Goal: Task Accomplishment & Management: Manage account settings

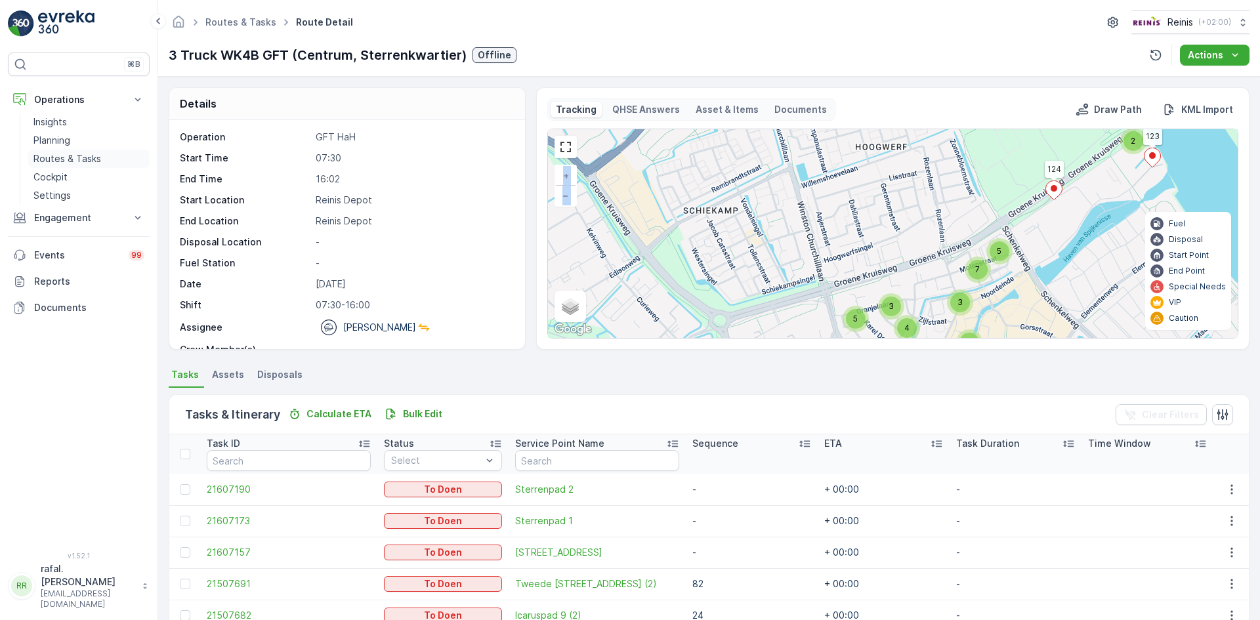
drag, startPoint x: 56, startPoint y: 153, endPoint x: 66, endPoint y: 165, distance: 15.4
click at [56, 153] on p "Routes & Tasks" at bounding box center [67, 158] width 68 height 13
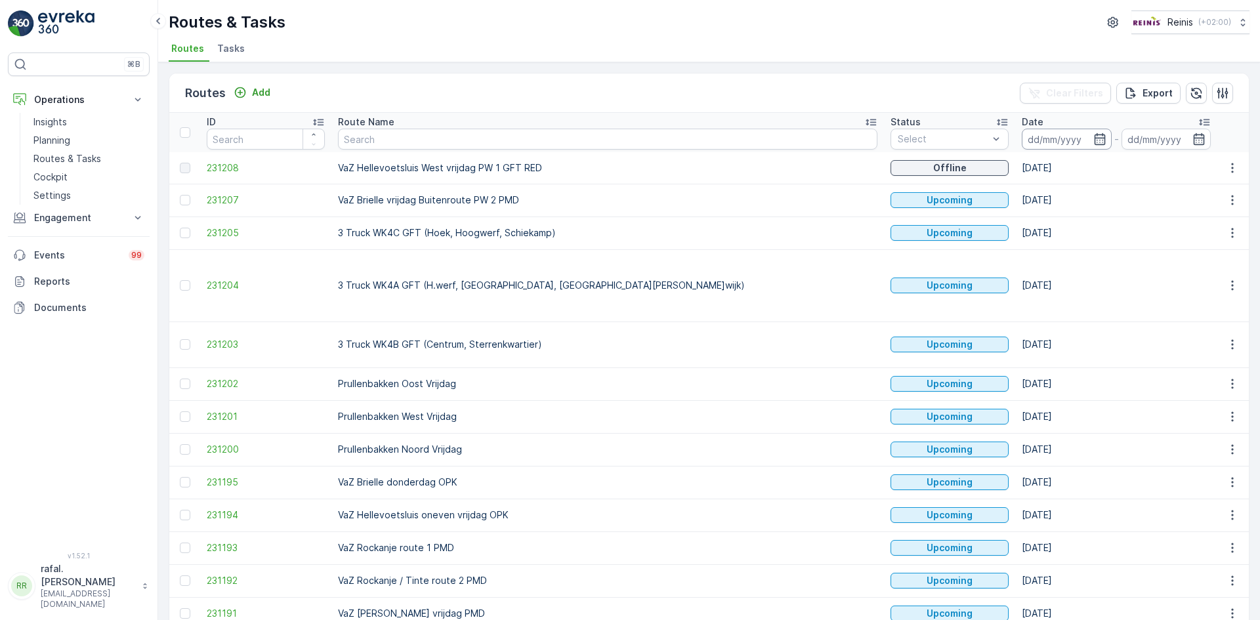
click at [1021, 133] on input at bounding box center [1066, 139] width 90 height 21
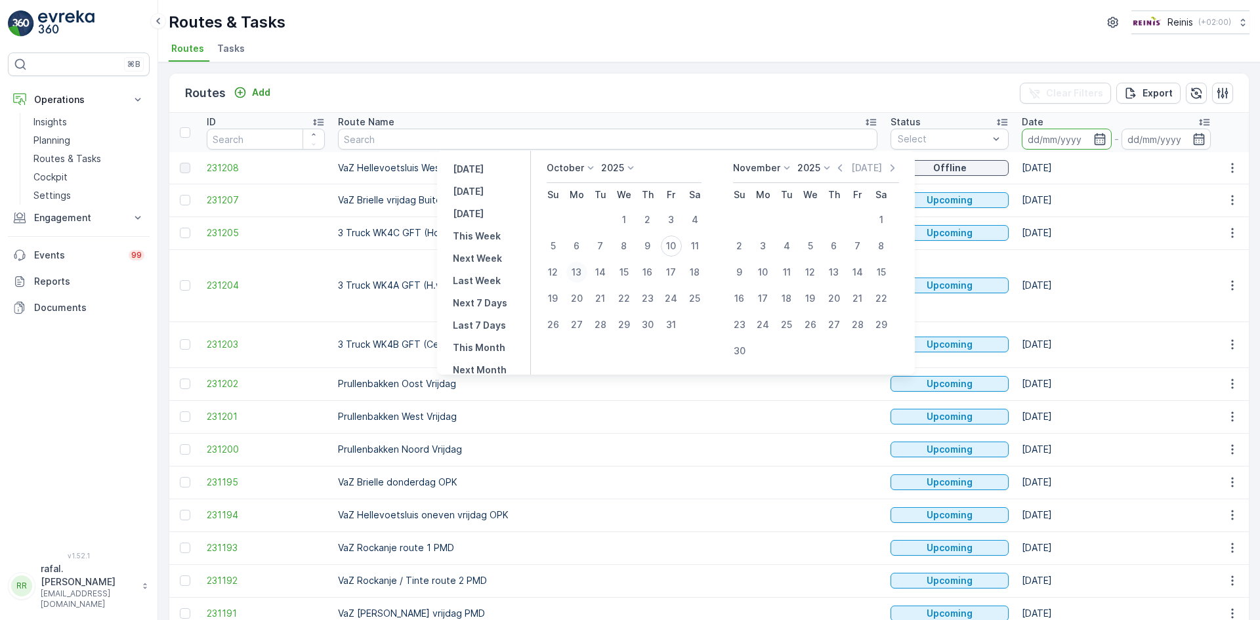
click at [584, 268] on div "13" at bounding box center [576, 272] width 21 height 21
type input "[DATE]"
click at [584, 268] on div "13" at bounding box center [576, 272] width 21 height 21
type input "[DATE]"
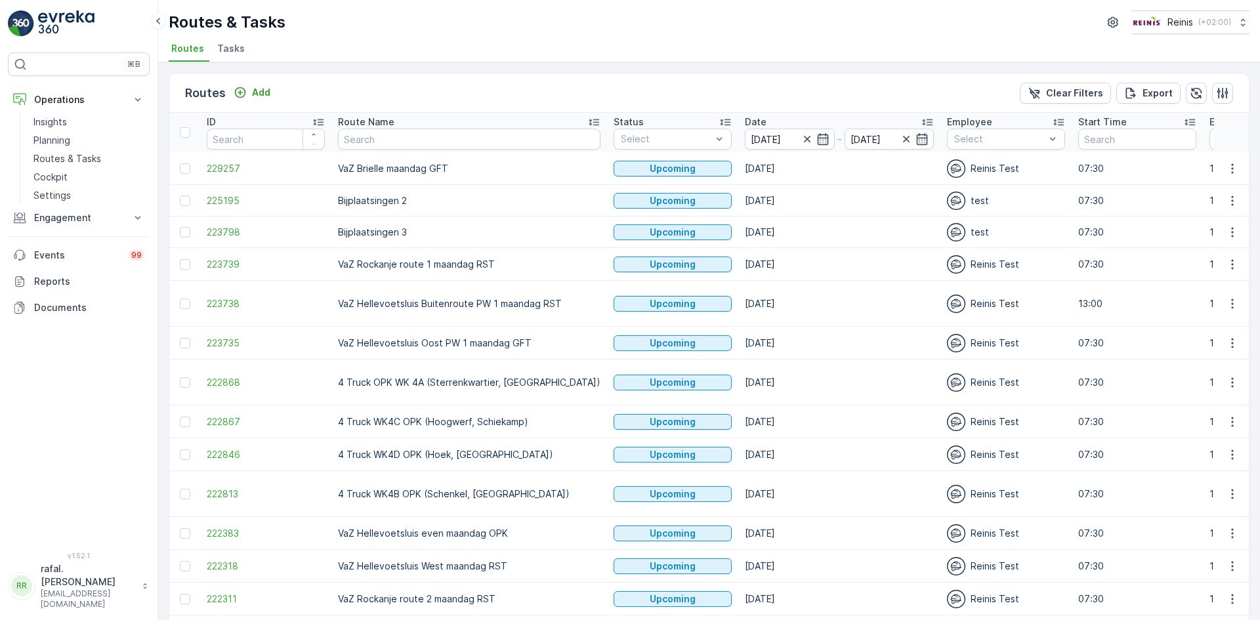
click at [588, 123] on icon at bounding box center [593, 122] width 10 height 7
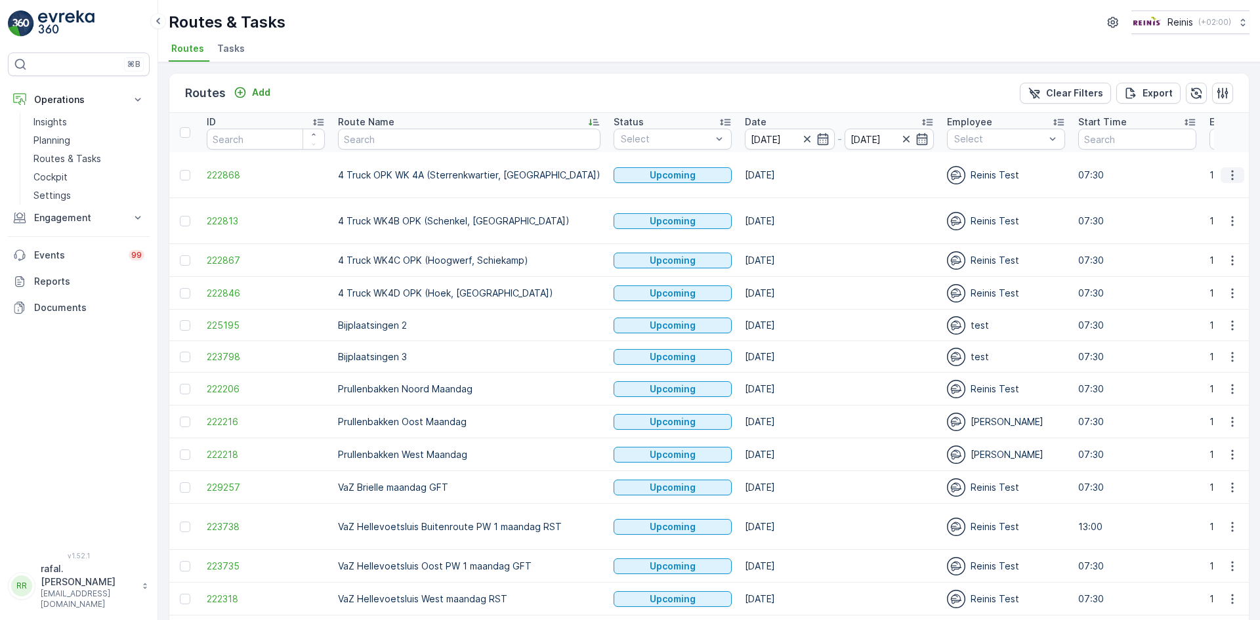
click at [1226, 170] on icon "button" at bounding box center [1232, 175] width 13 height 13
click at [1221, 267] on span "Change Assignee" at bounding box center [1201, 268] width 77 height 13
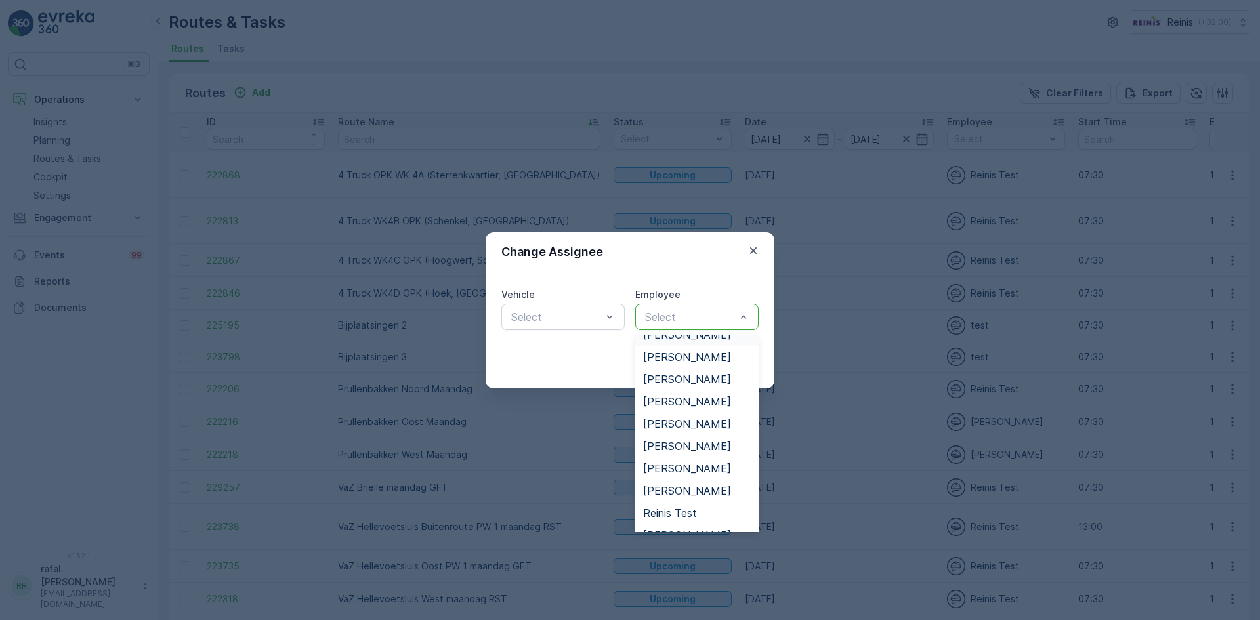
scroll to position [394, 0]
click at [688, 381] on span "[PERSON_NAME]" at bounding box center [687, 379] width 88 height 12
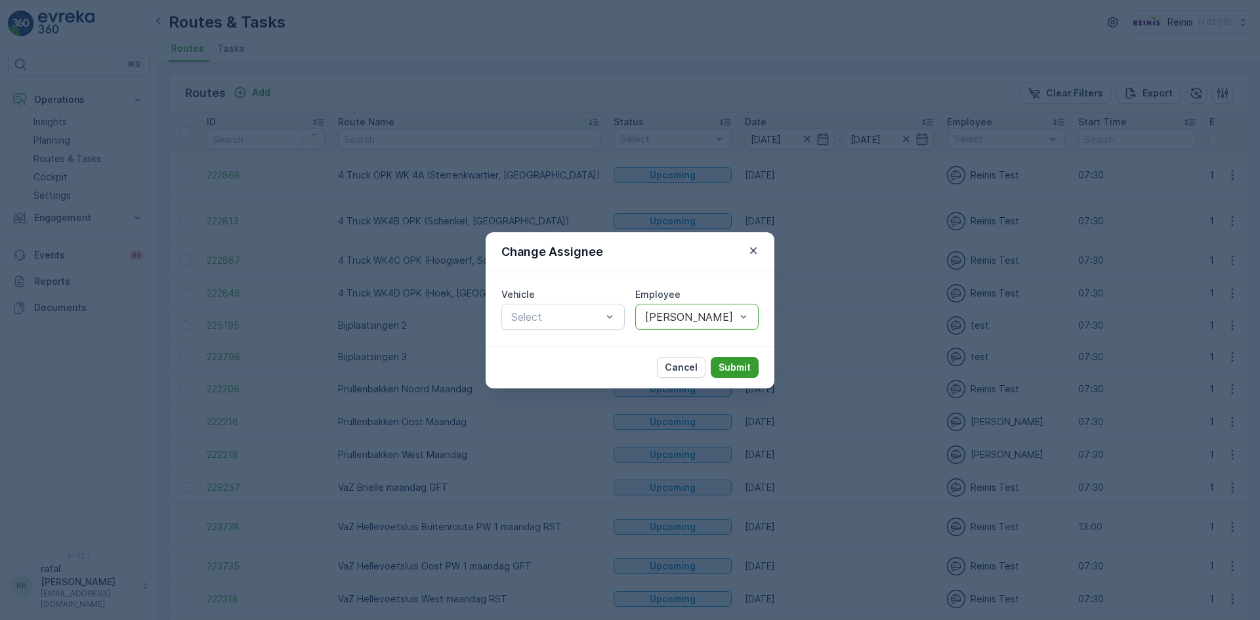
click at [732, 365] on p "Submit" at bounding box center [734, 367] width 32 height 13
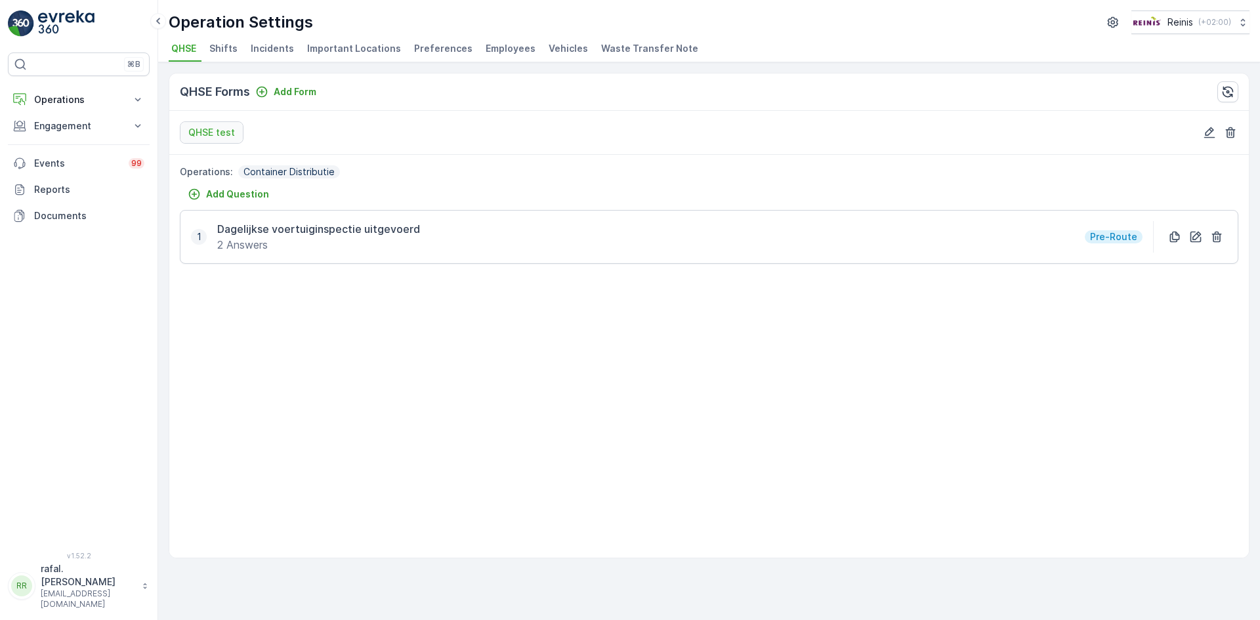
click at [488, 41] on li "Employees" at bounding box center [512, 50] width 58 height 22
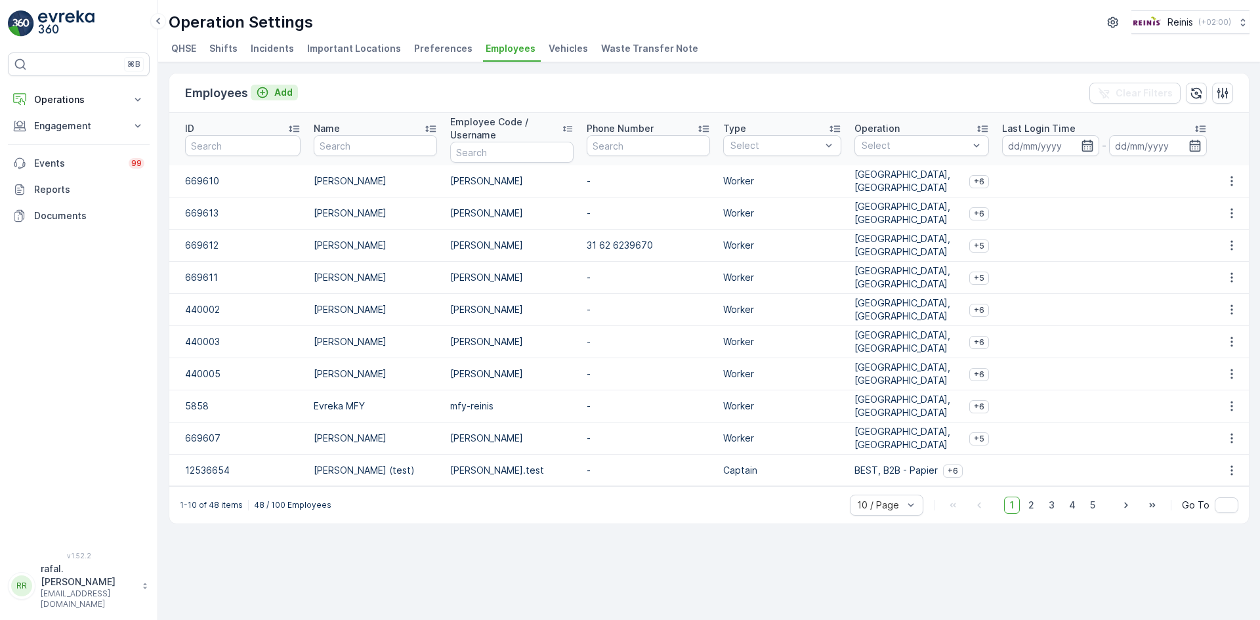
click at [290, 89] on p "Add" at bounding box center [283, 92] width 18 height 13
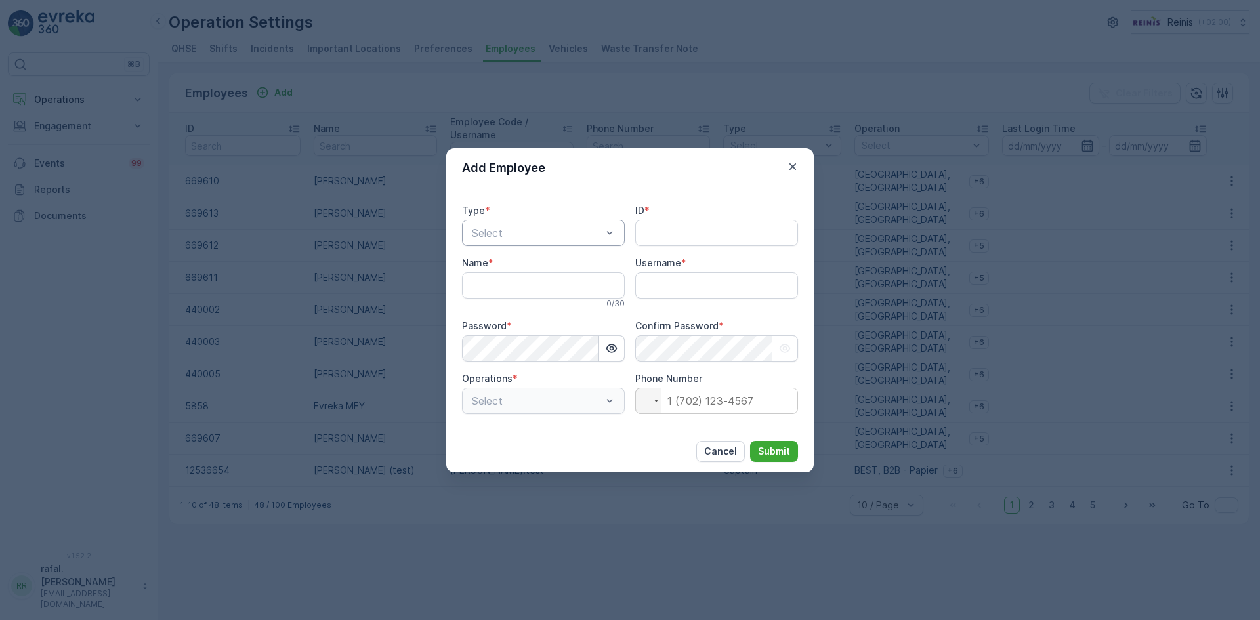
type input "rafal.[PERSON_NAME]"
click at [498, 309] on span "Worker" at bounding box center [486, 310] width 33 height 12
click at [661, 230] on input "ID" at bounding box center [716, 233] width 163 height 26
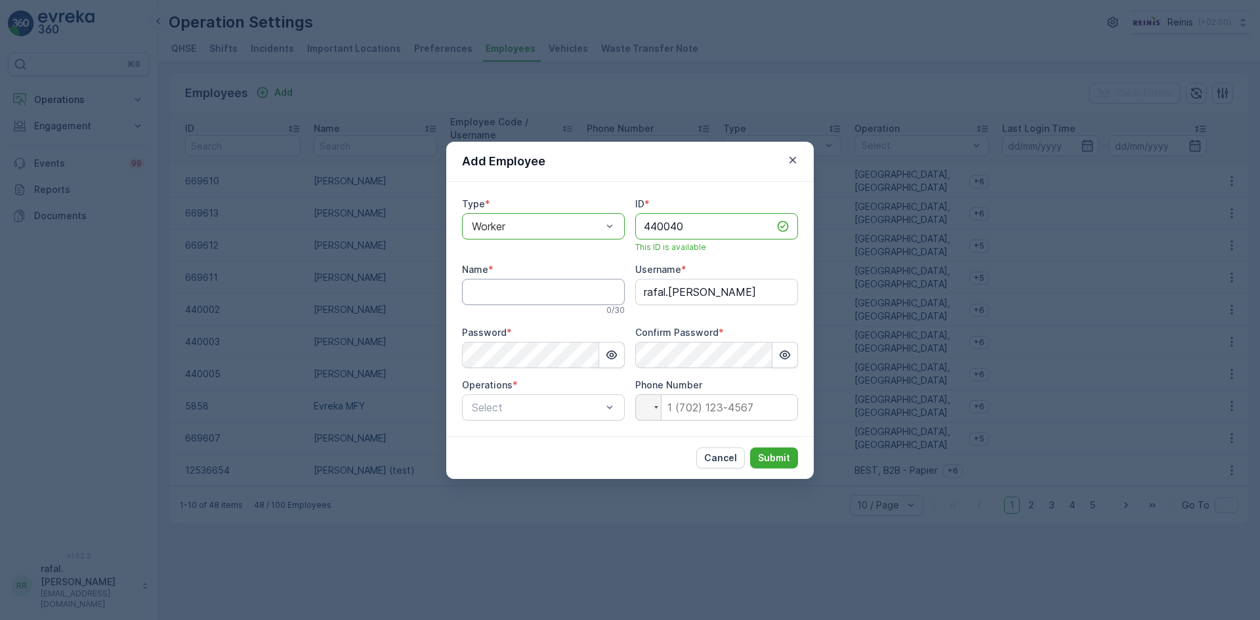
type input "440040"
drag, startPoint x: 490, startPoint y: 300, endPoint x: 494, endPoint y: 292, distance: 9.4
click at [490, 300] on input "Name" at bounding box center [543, 292] width 163 height 26
type input "Danny Sabbe"
drag, startPoint x: 738, startPoint y: 292, endPoint x: 583, endPoint y: 298, distance: 155.6
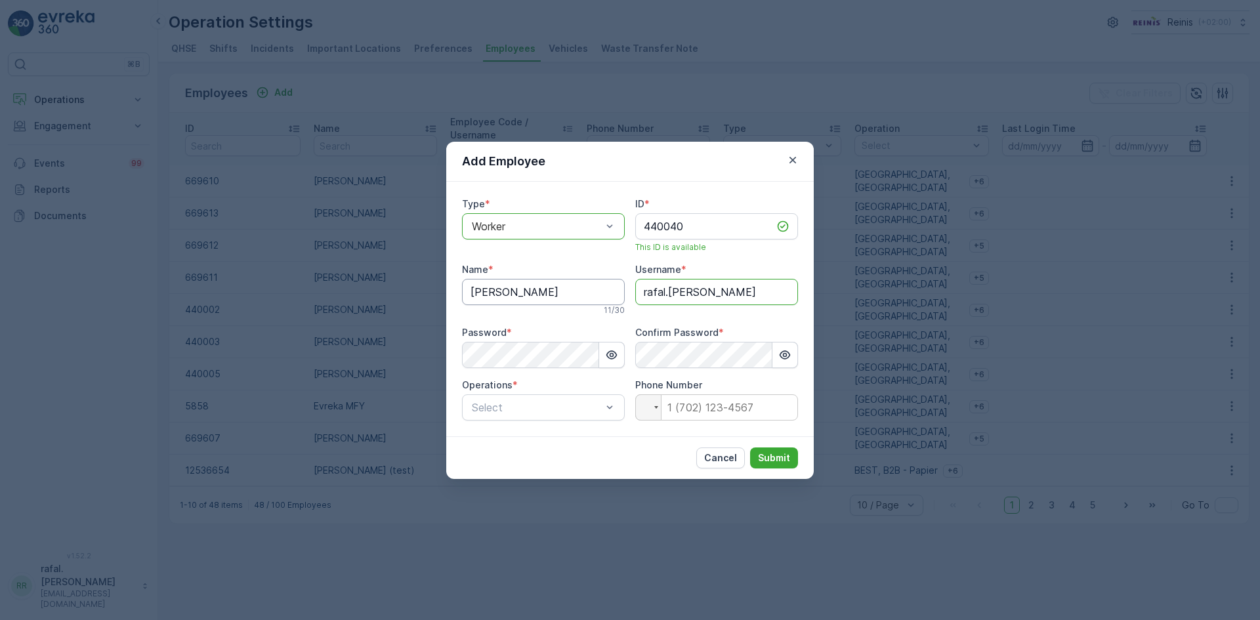
click at [583, 298] on div "Type * option Worker, selected. Worker ID * 440040 This ID is available Name * …" at bounding box center [630, 308] width 336 height 223
type input "d.sabbe"
click at [362, 365] on div "Add Employee Type * option Worker, selected. Worker ID * 440040 This ID is avai…" at bounding box center [630, 310] width 1260 height 620
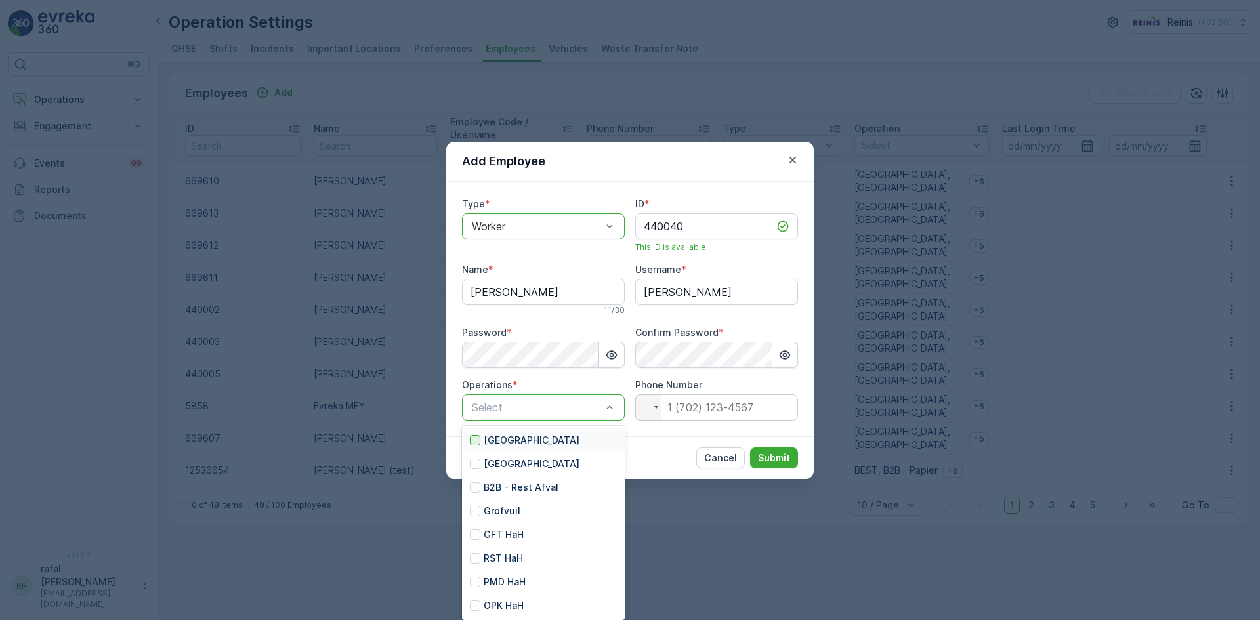
click at [474, 438] on div at bounding box center [475, 440] width 10 height 10
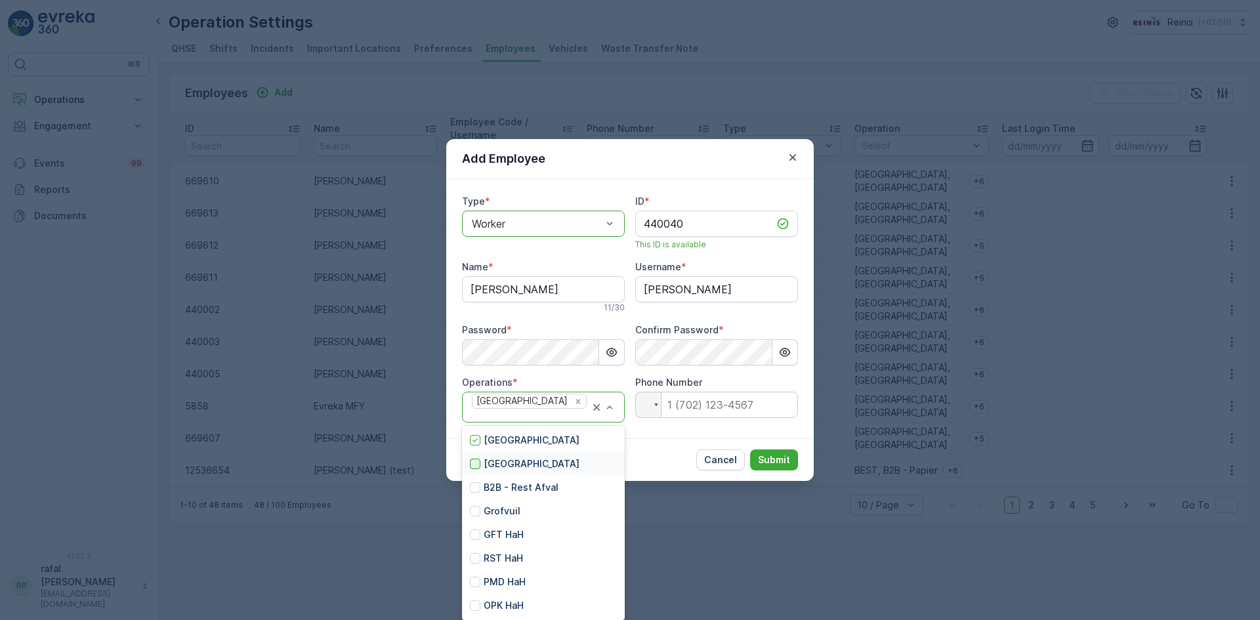
click at [477, 464] on div at bounding box center [475, 464] width 10 height 10
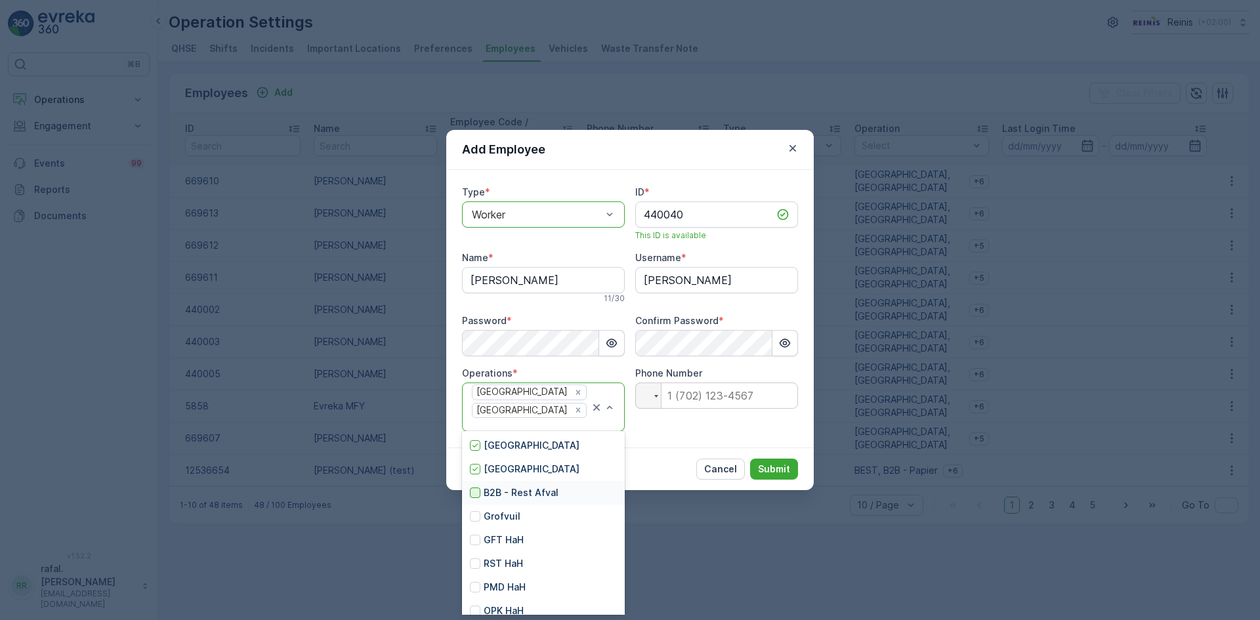
click at [476, 495] on div at bounding box center [475, 492] width 10 height 10
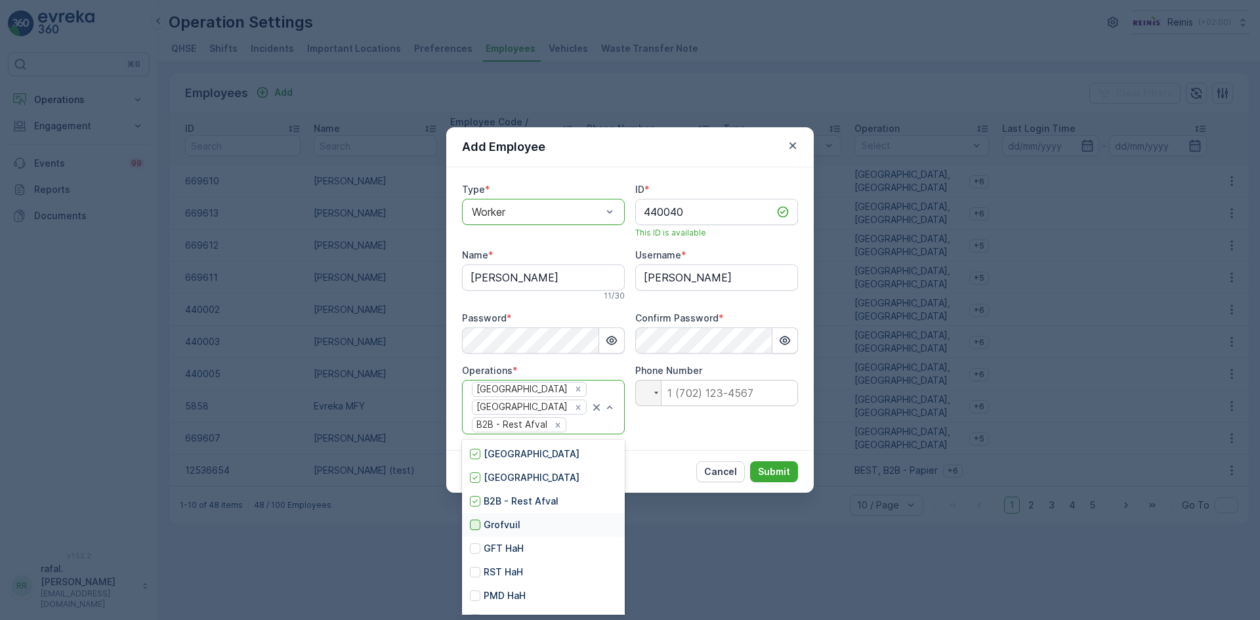
click at [474, 525] on div at bounding box center [475, 525] width 10 height 10
click at [474, 552] on div at bounding box center [475, 548] width 10 height 10
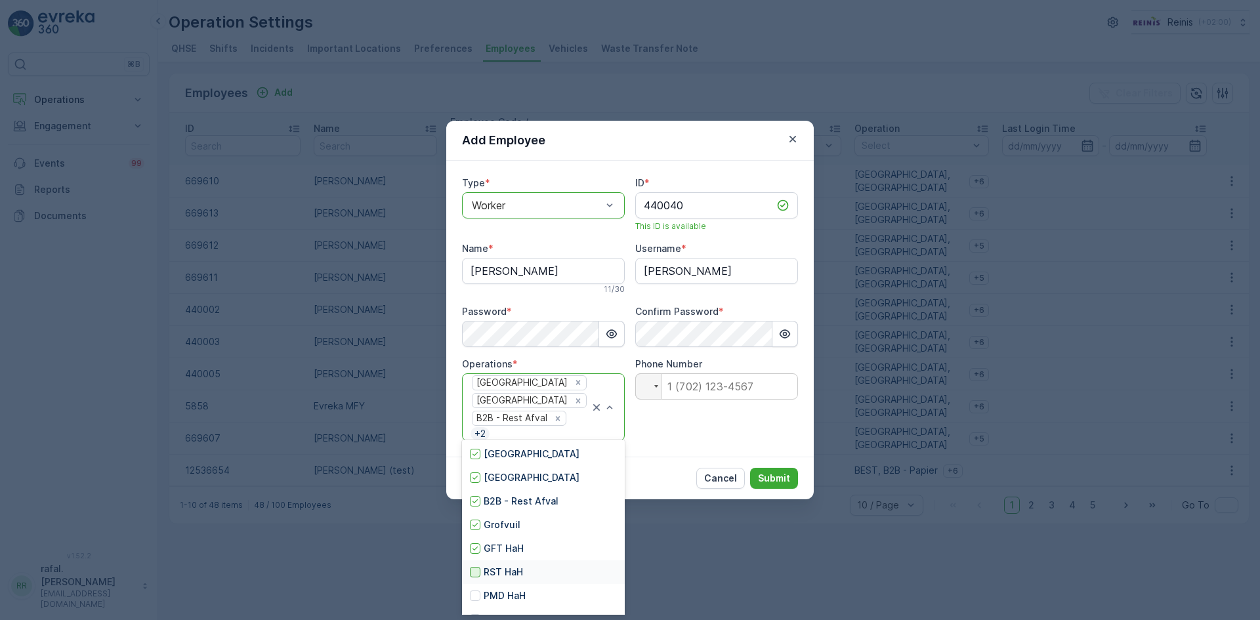
click at [472, 572] on div at bounding box center [475, 572] width 10 height 10
click at [477, 577] on div at bounding box center [475, 576] width 10 height 10
click at [472, 600] on div at bounding box center [475, 600] width 10 height 10
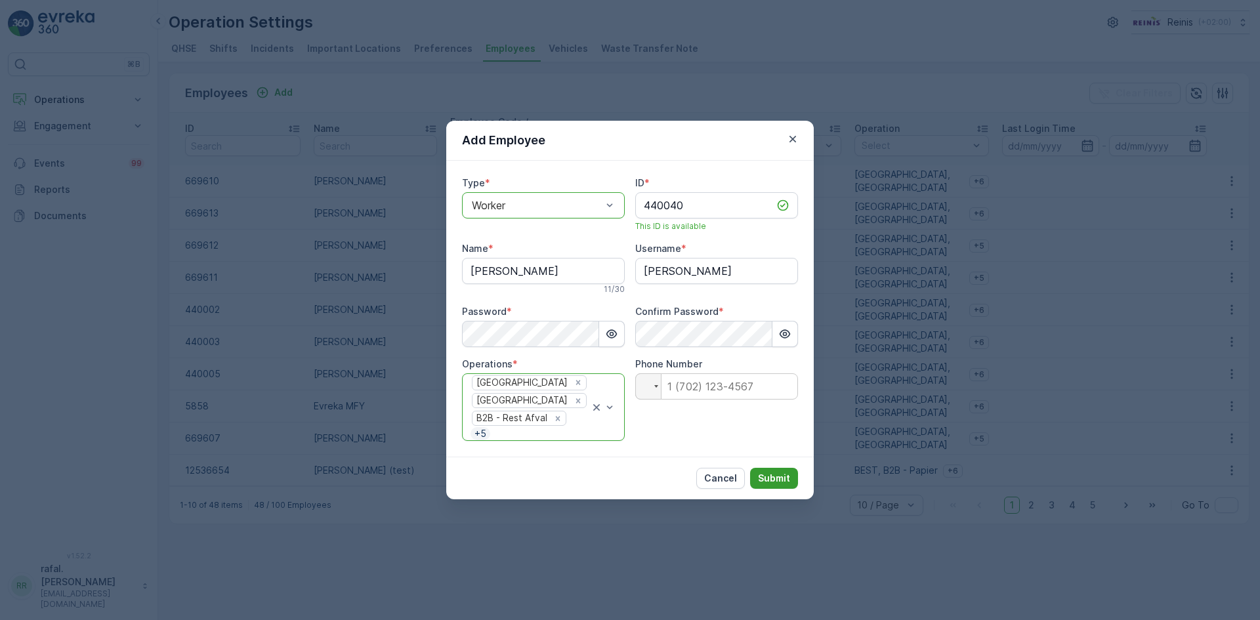
click at [776, 468] on button "Submit" at bounding box center [774, 478] width 48 height 21
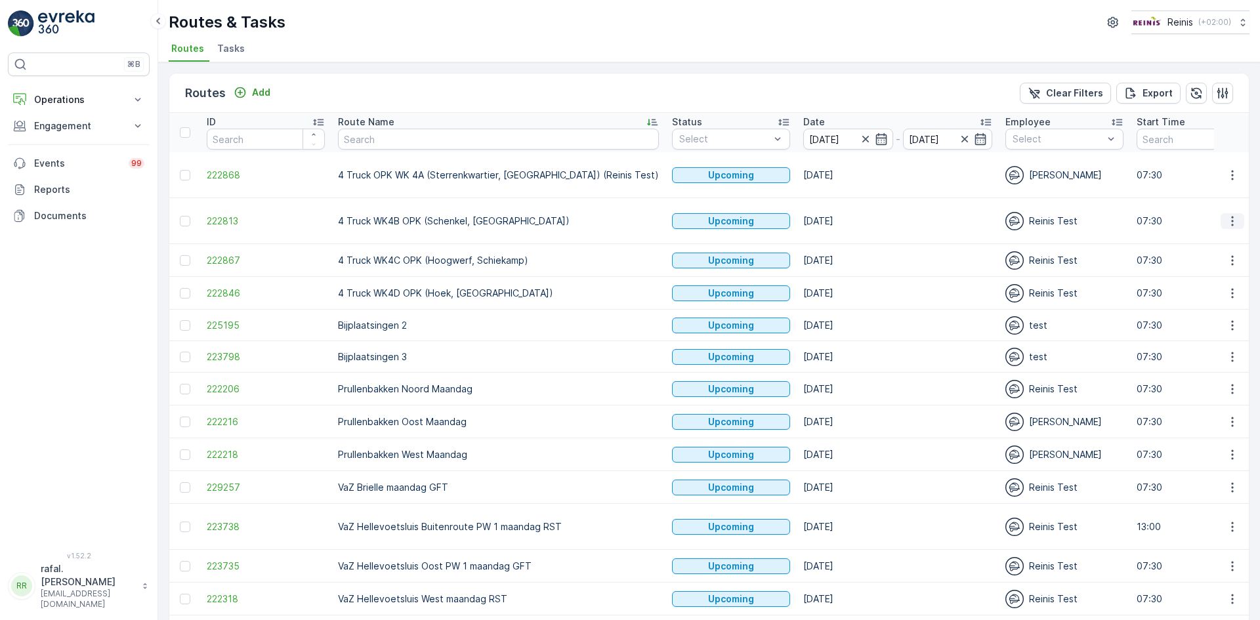
click at [1227, 215] on icon "button" at bounding box center [1232, 221] width 13 height 13
click at [1222, 310] on span "Change Assignee" at bounding box center [1201, 307] width 77 height 13
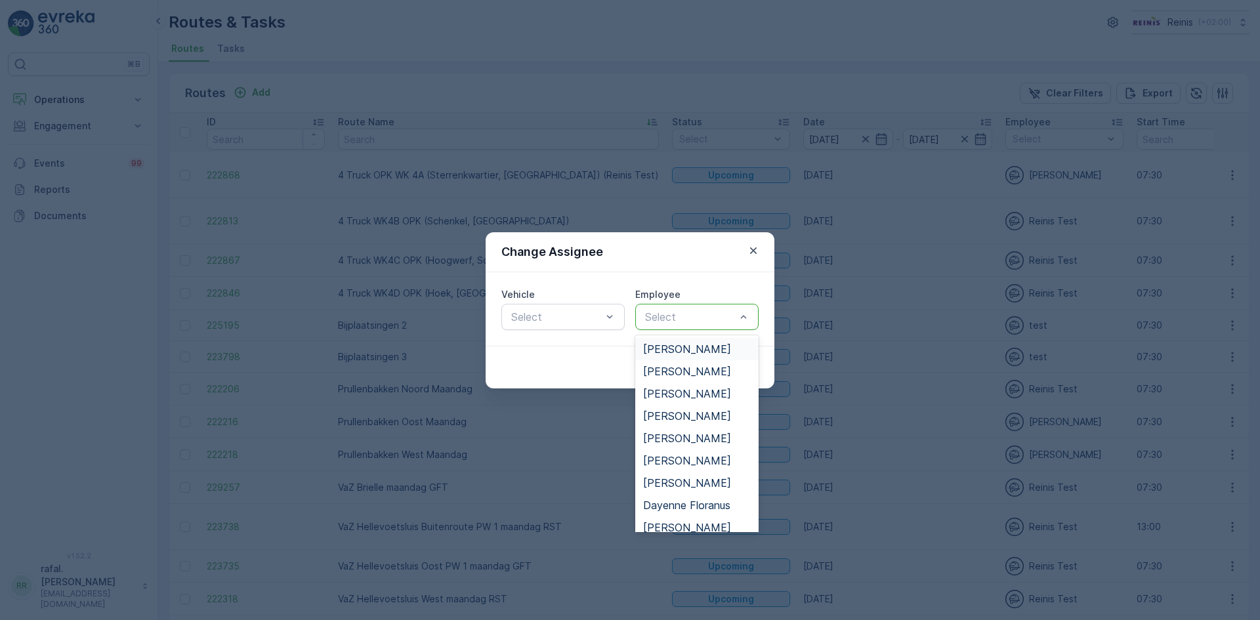
click at [694, 348] on span "[PERSON_NAME]" at bounding box center [687, 349] width 88 height 12
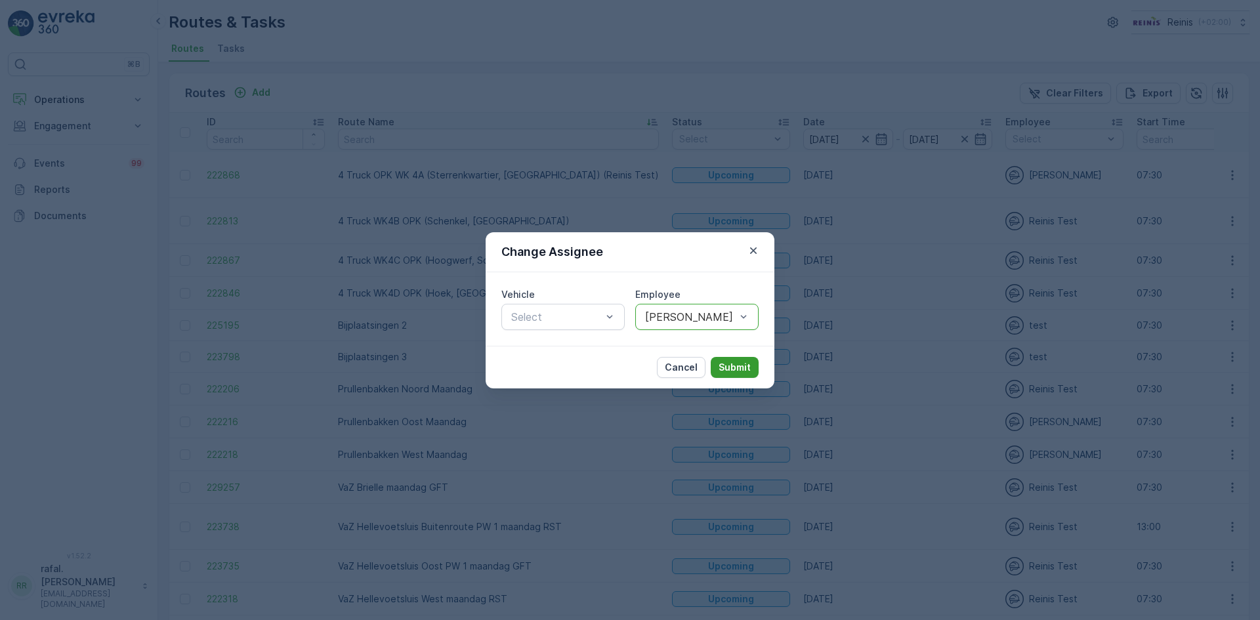
click at [731, 369] on p "Submit" at bounding box center [734, 367] width 32 height 13
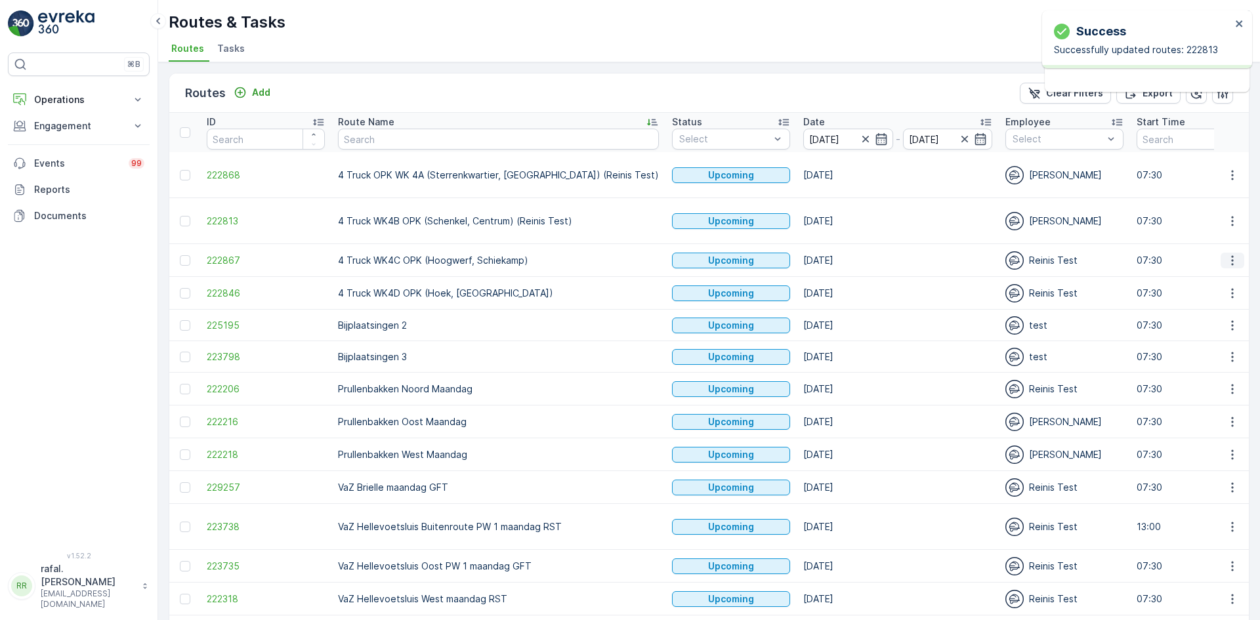
click at [1230, 254] on icon "button" at bounding box center [1232, 260] width 13 height 13
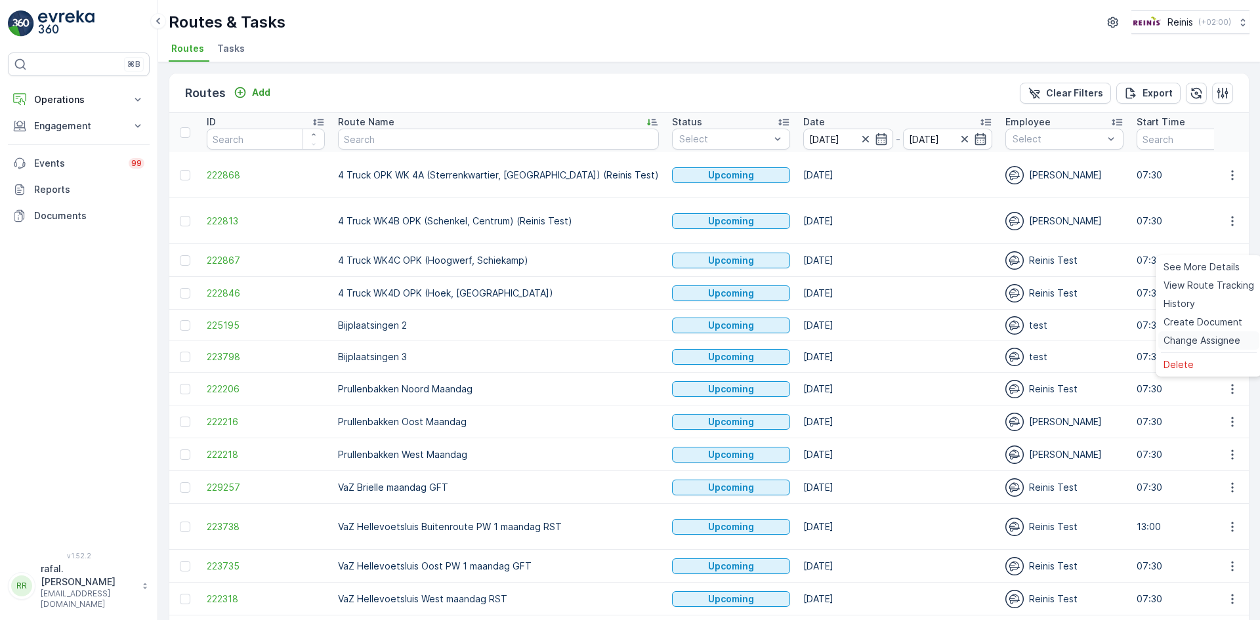
click at [1204, 339] on span "Change Assignee" at bounding box center [1201, 340] width 77 height 13
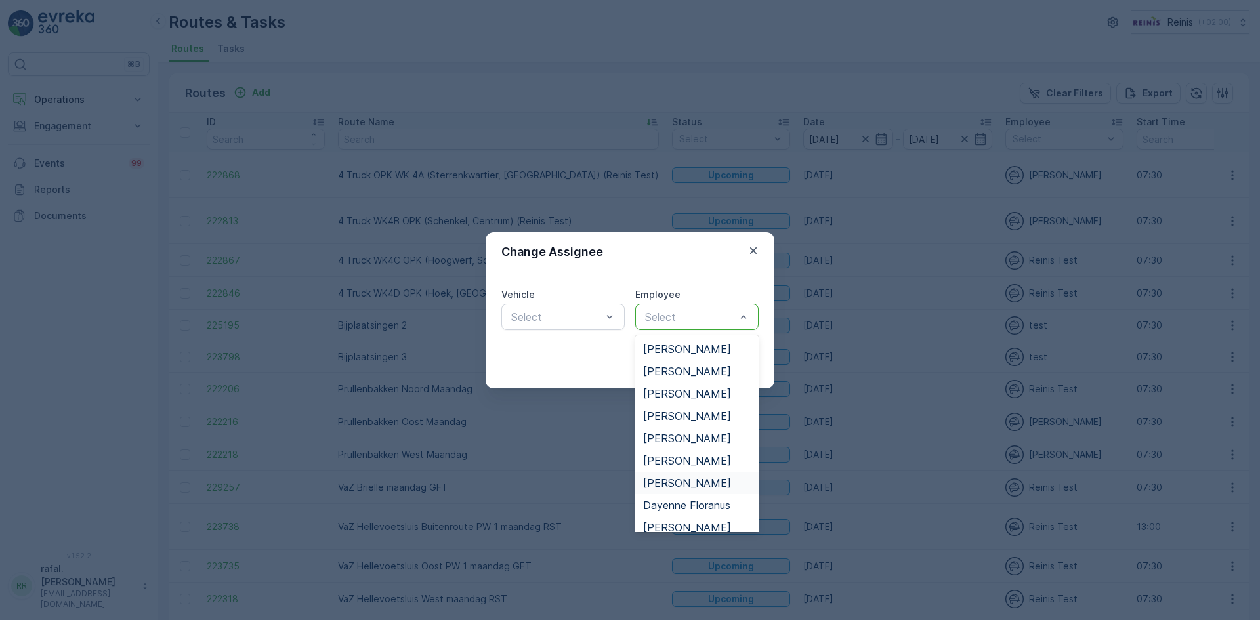
click at [694, 478] on span "Danny Sabbe" at bounding box center [687, 483] width 88 height 12
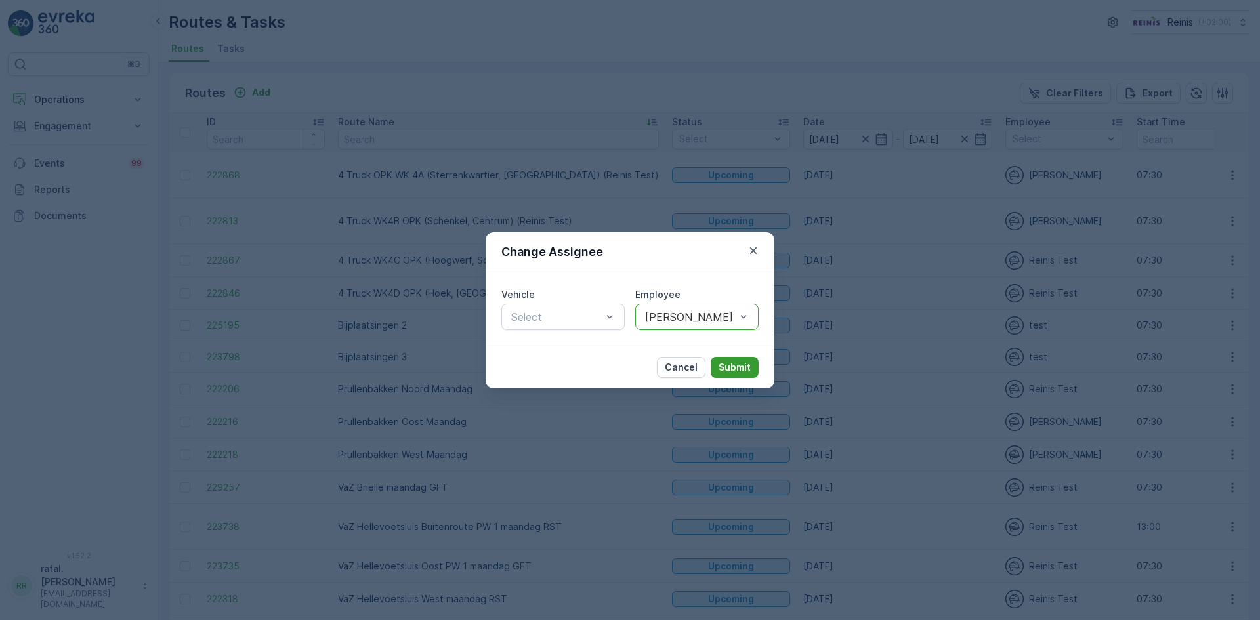
click at [727, 366] on p "Submit" at bounding box center [734, 367] width 32 height 13
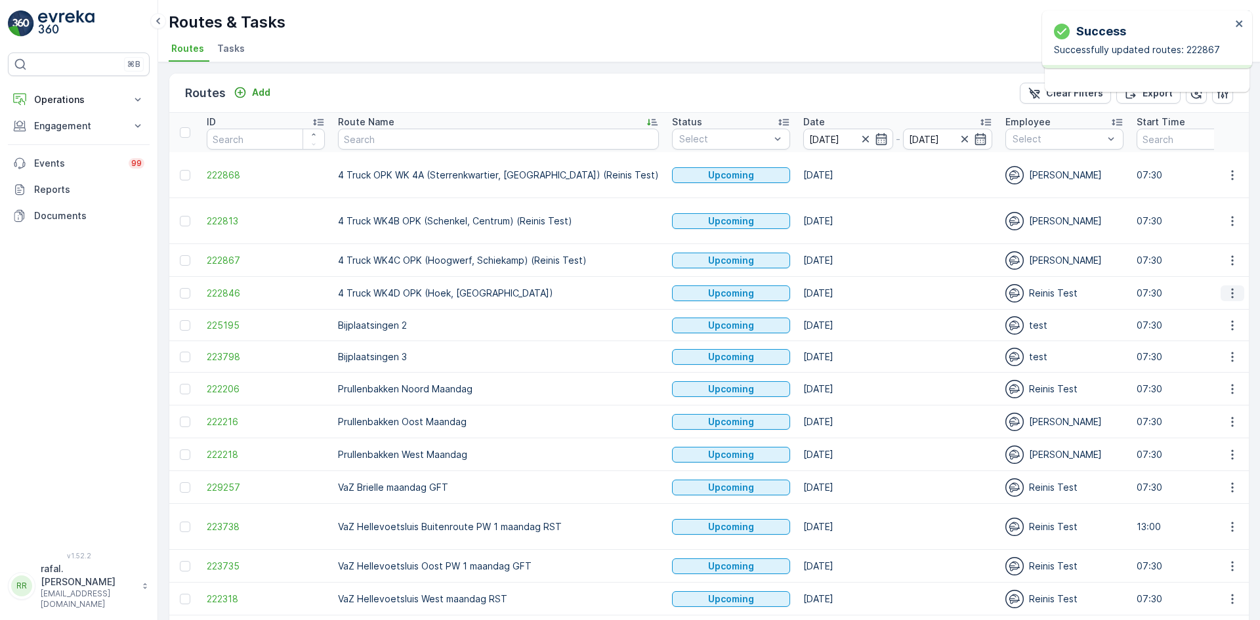
click at [1231, 287] on icon "button" at bounding box center [1232, 293] width 13 height 13
click at [1200, 371] on span "Change Assignee" at bounding box center [1201, 373] width 77 height 13
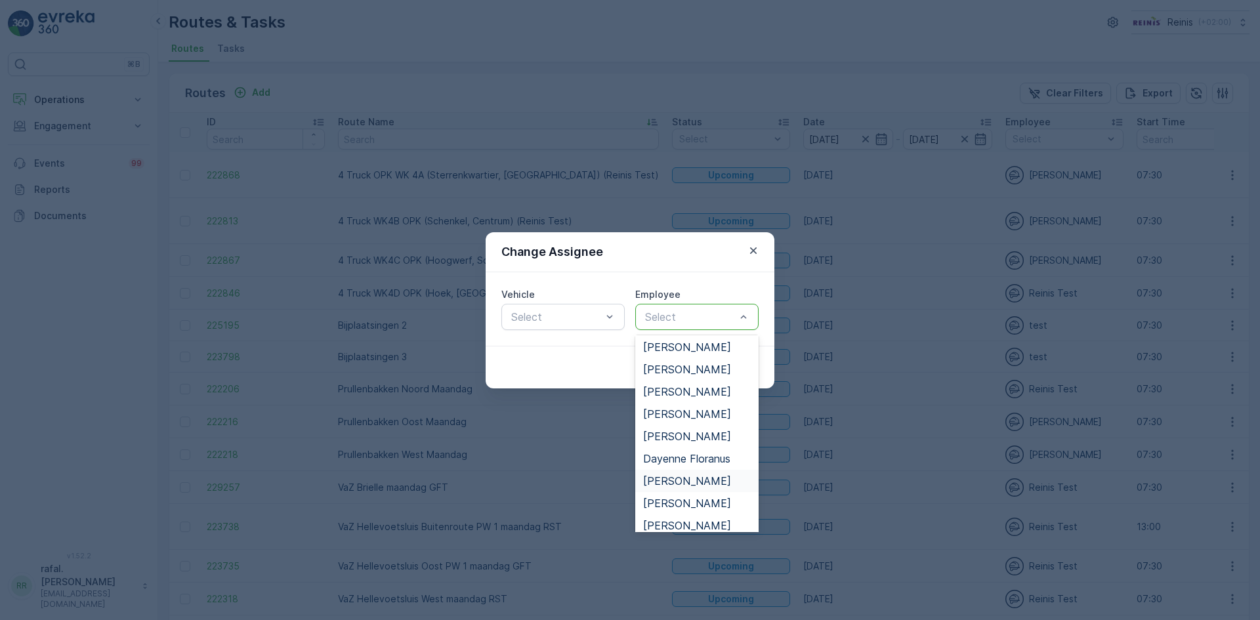
scroll to position [66, 0]
click at [692, 487] on span "[PERSON_NAME]" at bounding box center [687, 484] width 88 height 12
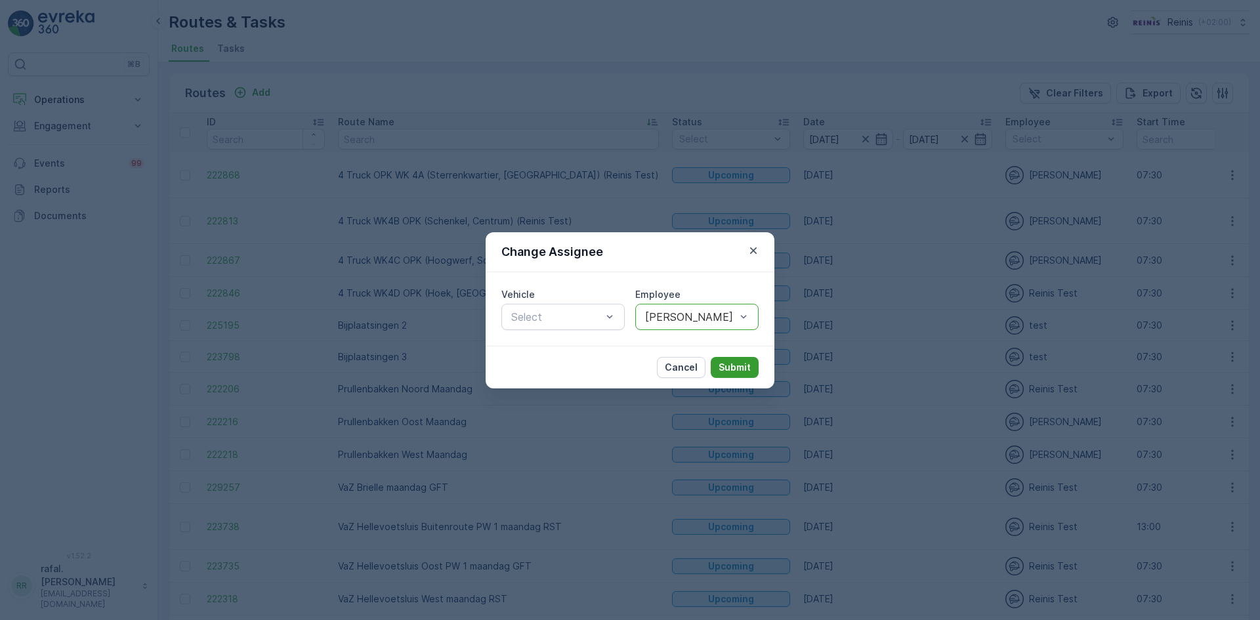
click at [732, 366] on p "Submit" at bounding box center [734, 367] width 32 height 13
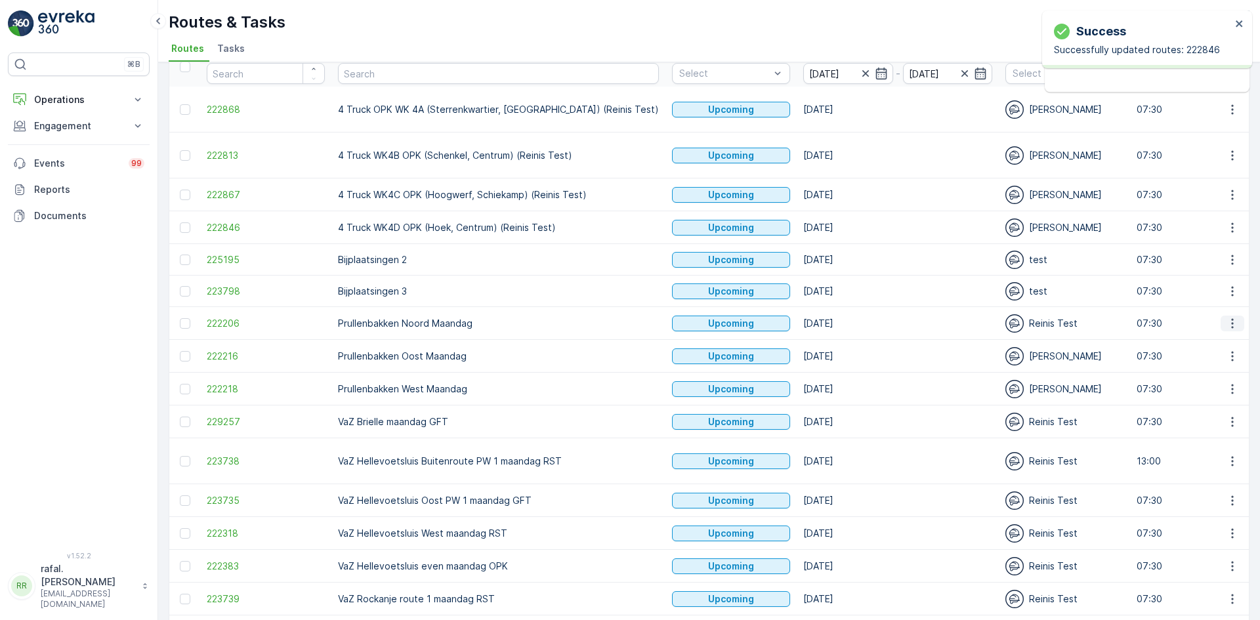
click at [1231, 317] on icon "button" at bounding box center [1232, 323] width 13 height 13
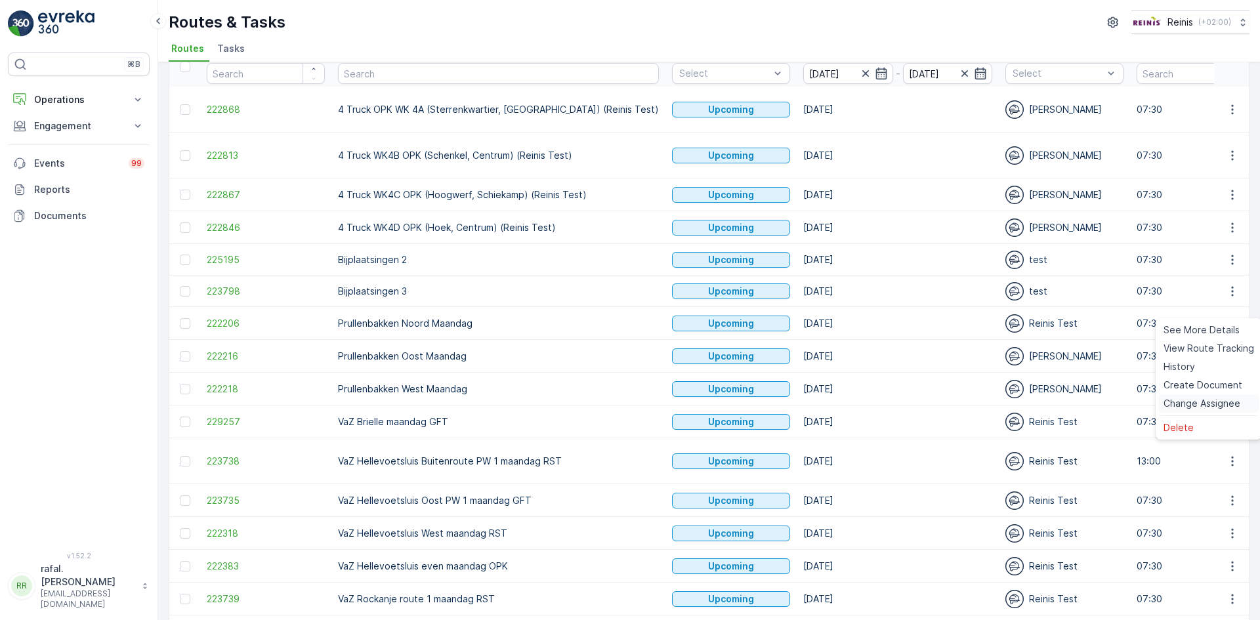
click at [1201, 401] on span "Change Assignee" at bounding box center [1201, 403] width 77 height 13
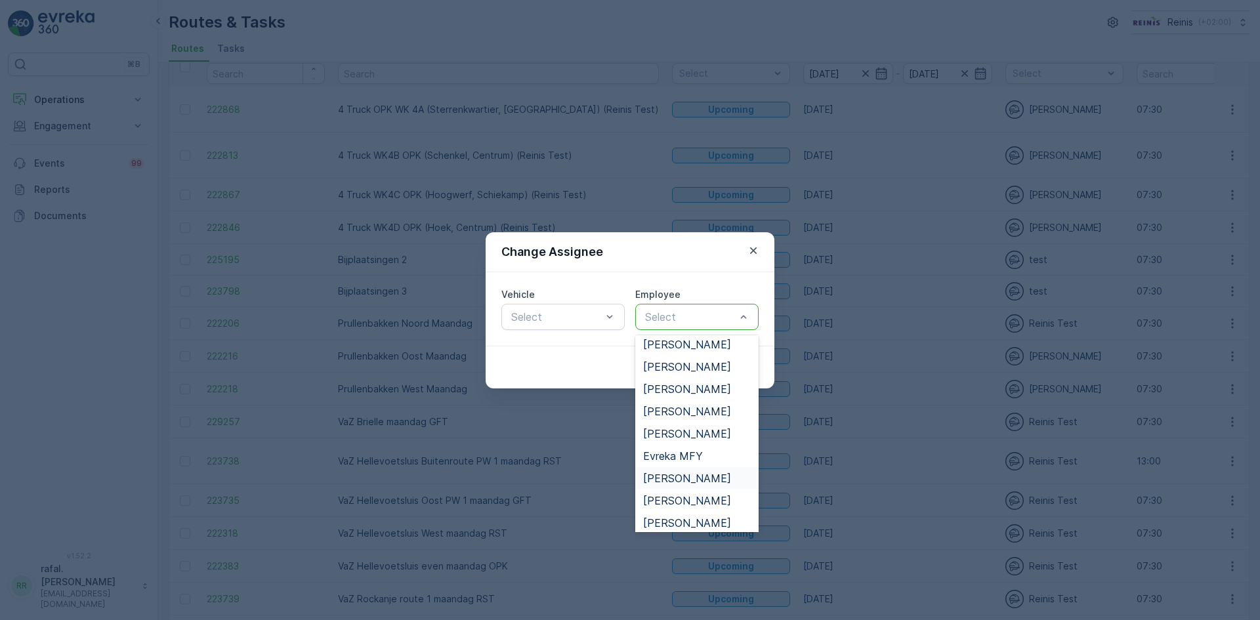
scroll to position [328, 0]
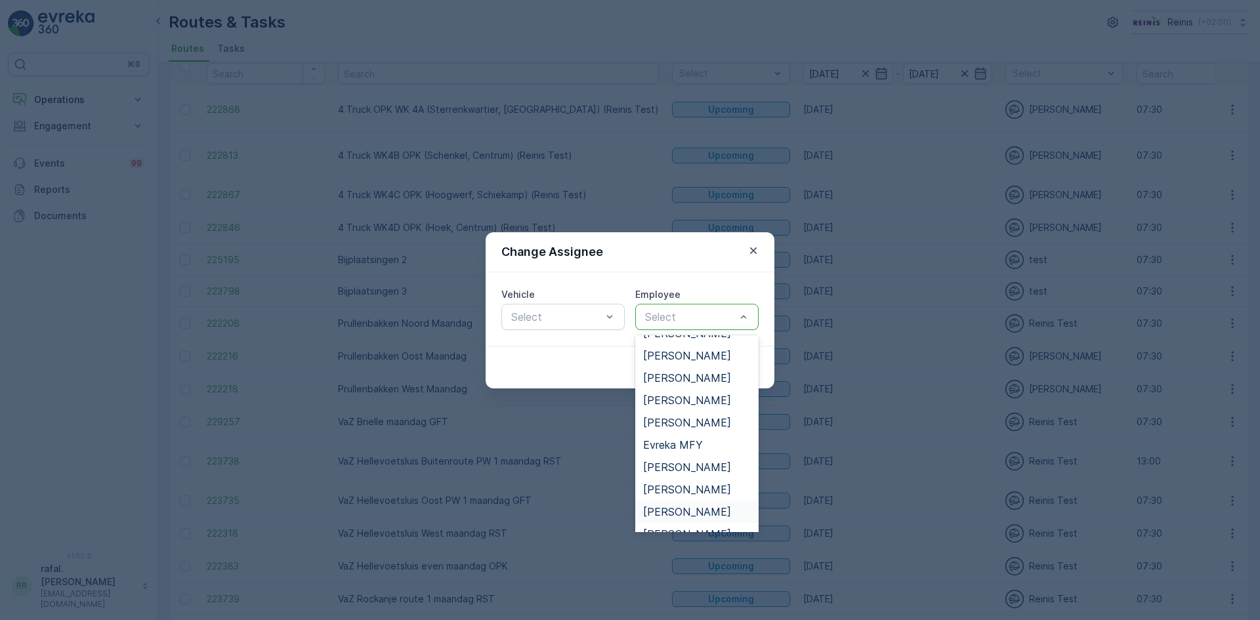
click at [682, 506] on span "[PERSON_NAME]" at bounding box center [687, 512] width 88 height 12
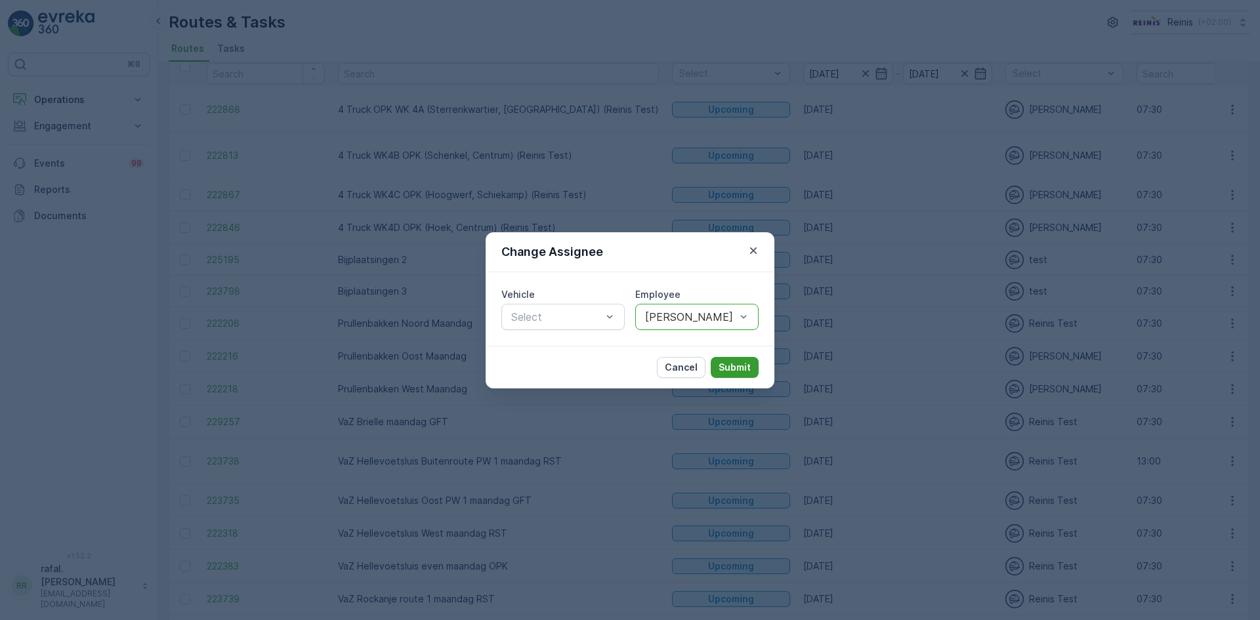
drag, startPoint x: 742, startPoint y: 348, endPoint x: 740, endPoint y: 358, distance: 10.0
click at [741, 351] on div "Cancel Submit" at bounding box center [629, 367] width 289 height 43
click at [740, 359] on button "Submit" at bounding box center [735, 367] width 48 height 21
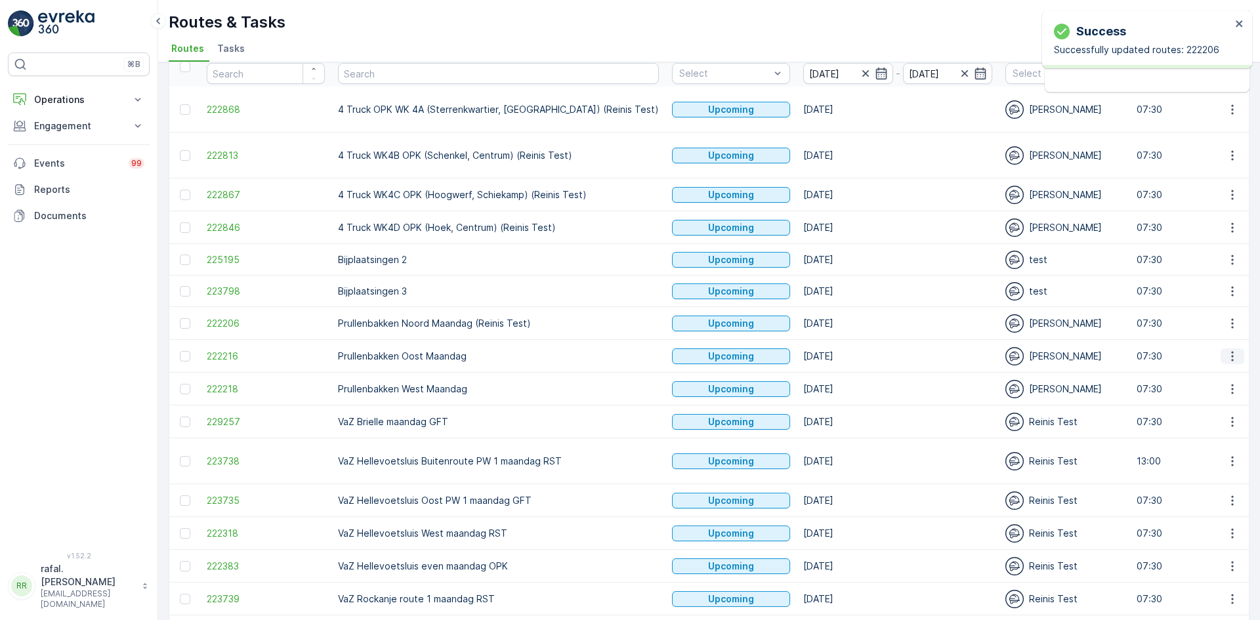
click at [1229, 350] on icon "button" at bounding box center [1232, 356] width 13 height 13
click at [1221, 434] on span "Change Assignee" at bounding box center [1201, 436] width 77 height 13
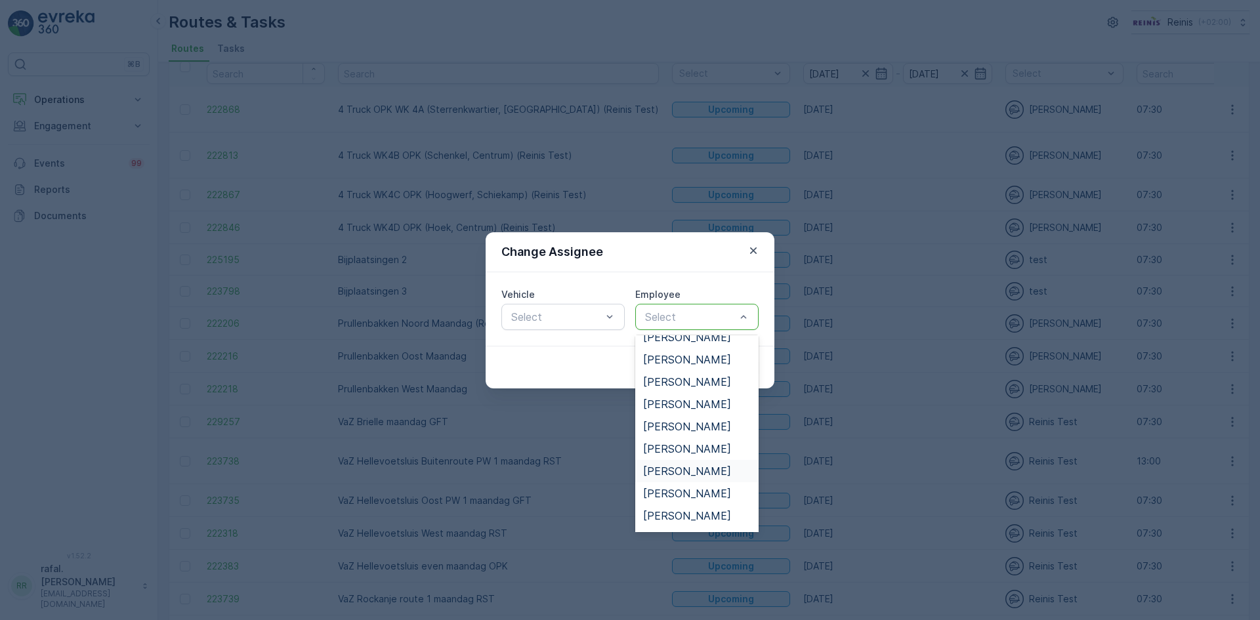
scroll to position [656, 0]
click at [693, 473] on span "Patrick de Raaf" at bounding box center [687, 474] width 88 height 12
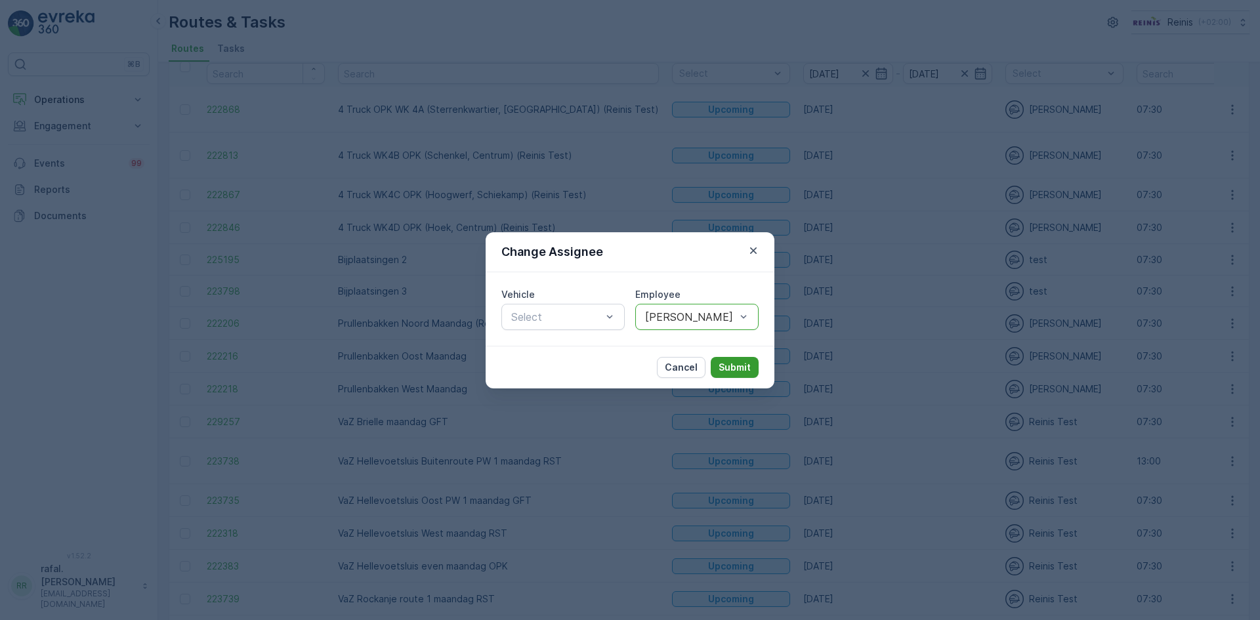
click at [731, 371] on p "Submit" at bounding box center [734, 367] width 32 height 13
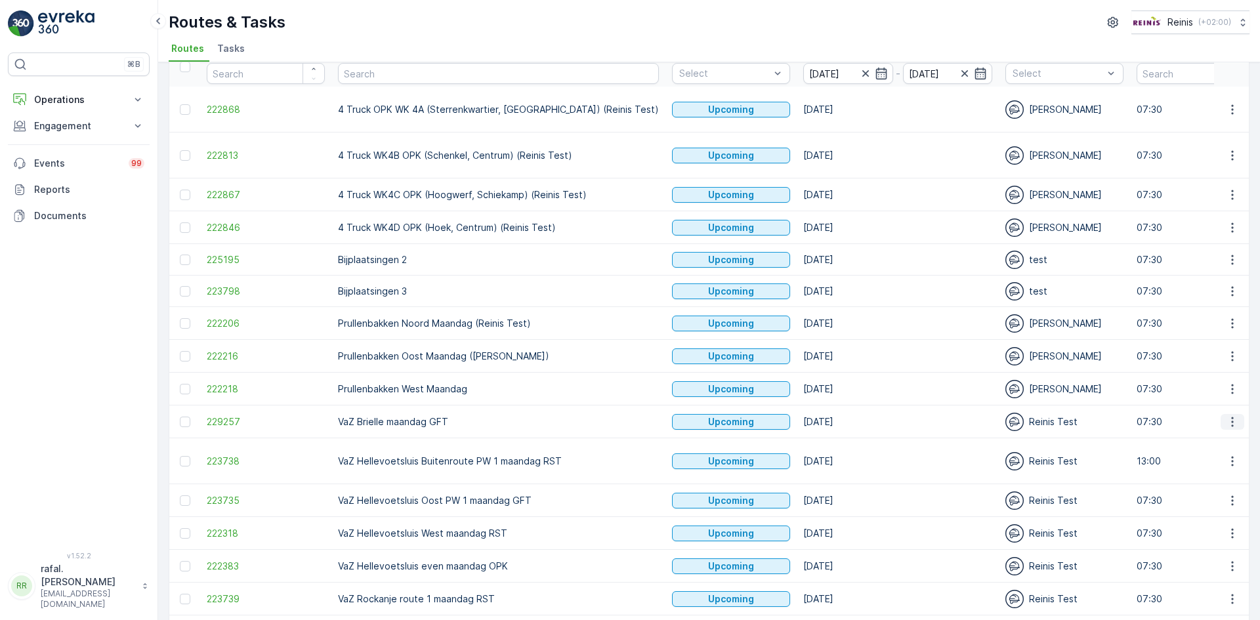
click at [1228, 415] on icon "button" at bounding box center [1232, 421] width 13 height 13
click at [1224, 501] on span "Change Assignee" at bounding box center [1201, 501] width 77 height 13
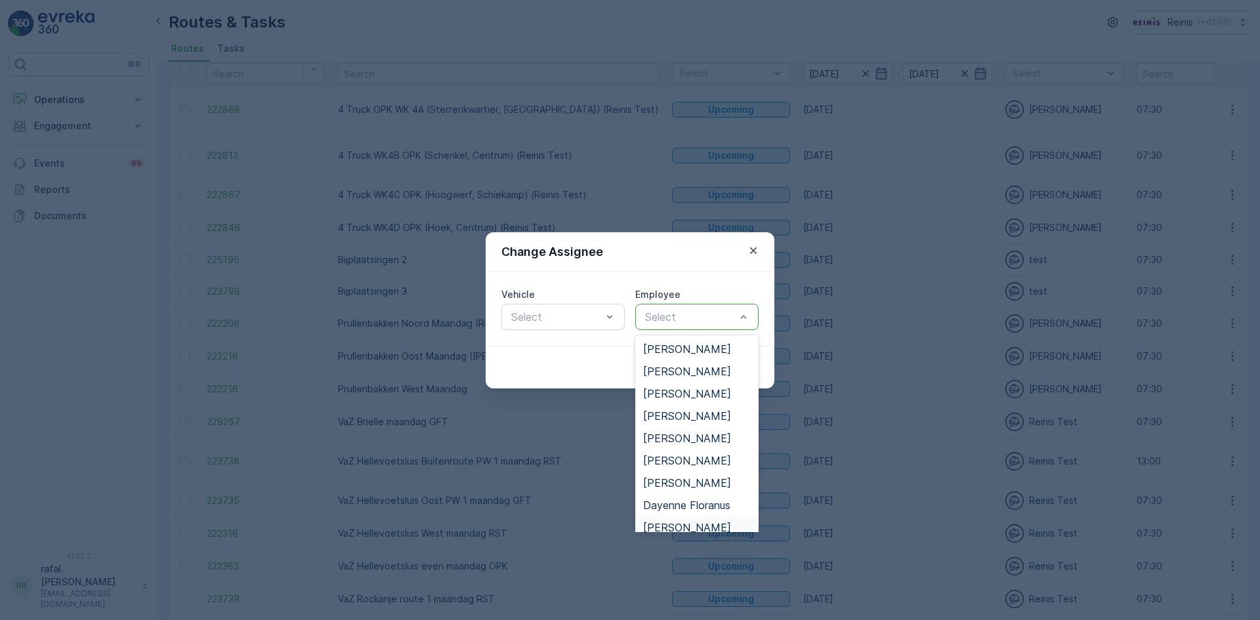
click at [684, 522] on span "[PERSON_NAME]" at bounding box center [687, 528] width 88 height 12
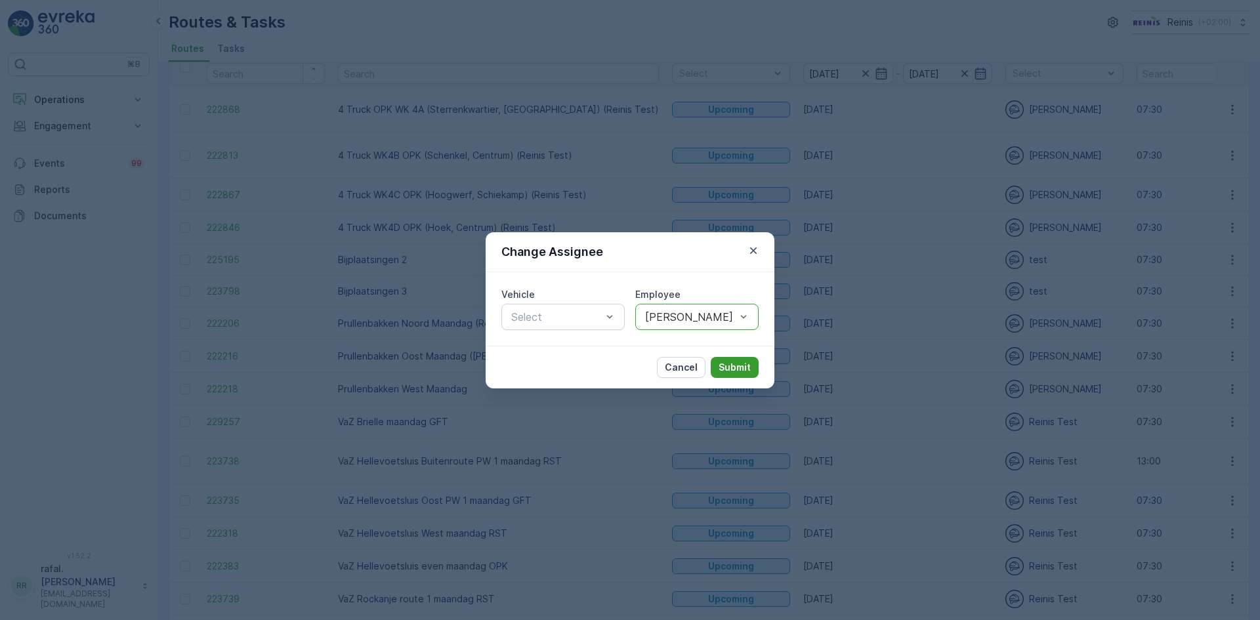
click at [732, 361] on p "Submit" at bounding box center [734, 367] width 32 height 13
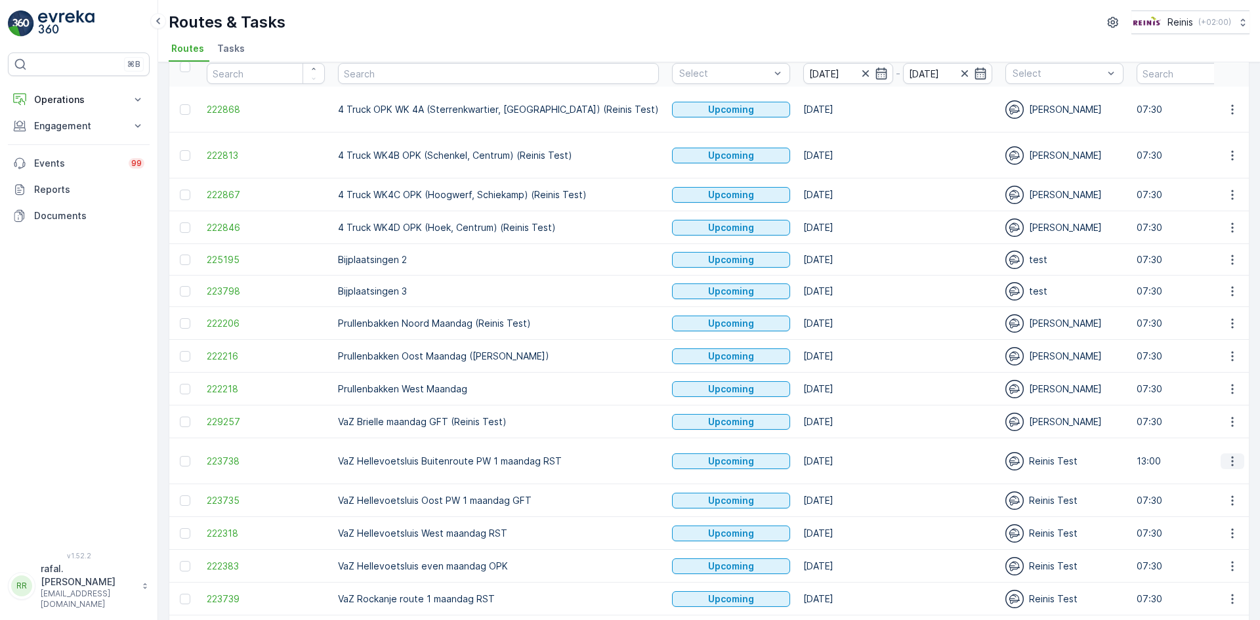
click at [1231, 456] on icon "button" at bounding box center [1232, 461] width 2 height 10
click at [1215, 539] on span "Change Assignee" at bounding box center [1201, 541] width 77 height 13
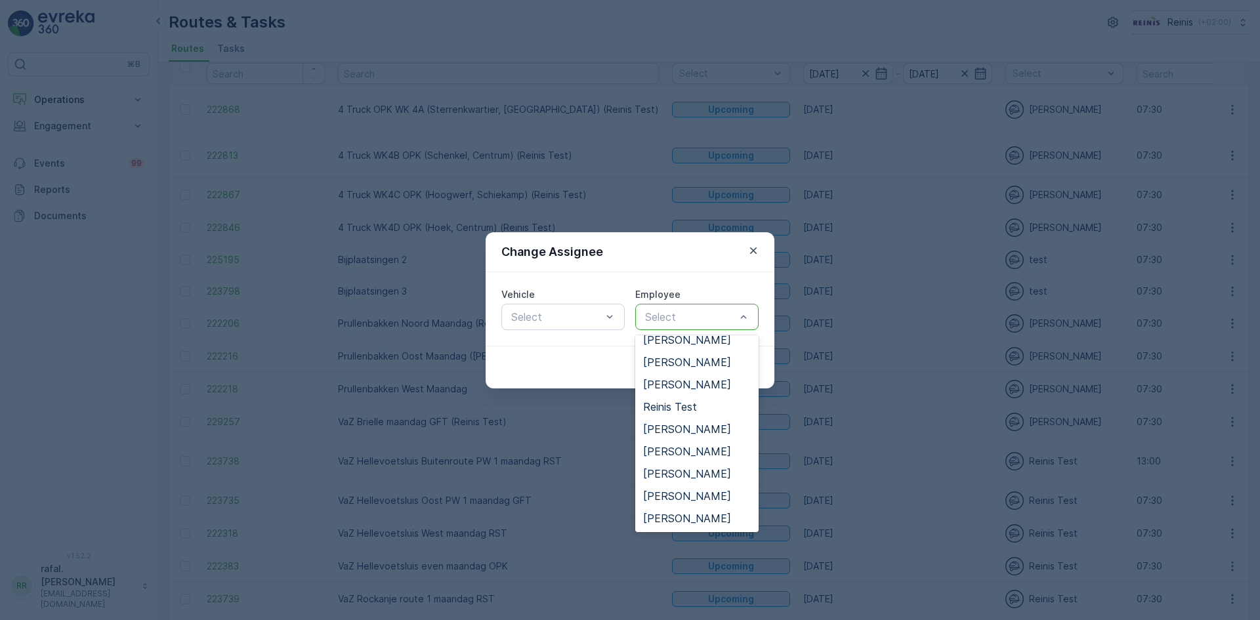
scroll to position [525, 0]
click at [699, 449] on span "Roland van Leeuwen" at bounding box center [687, 451] width 88 height 12
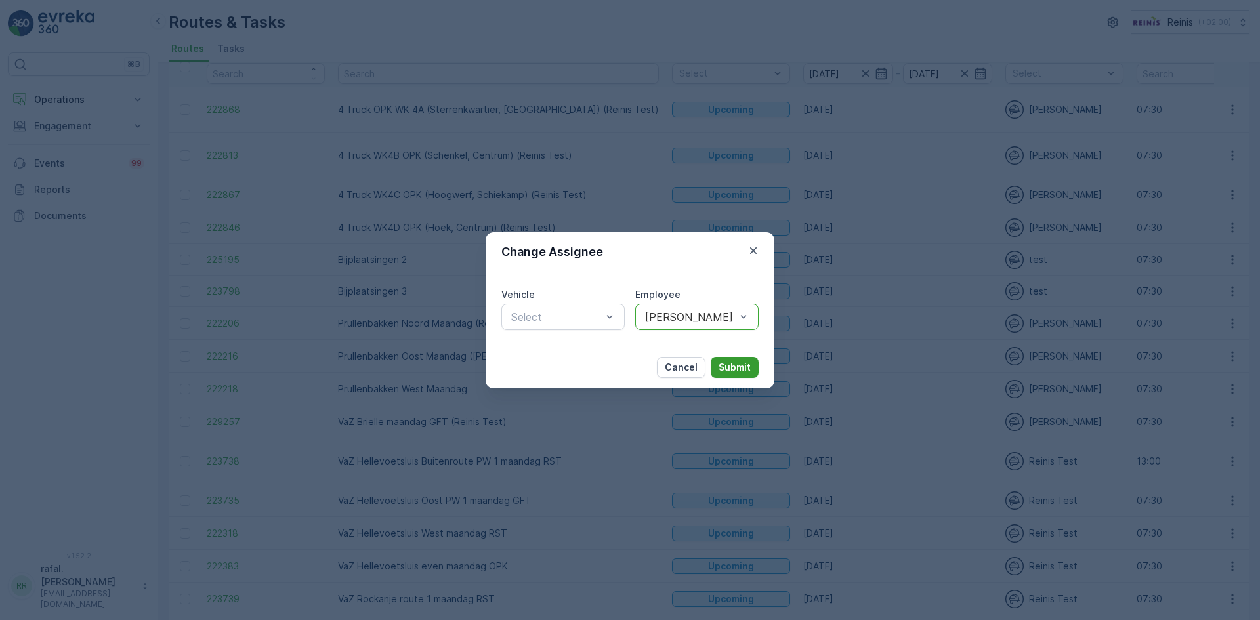
click at [737, 362] on p "Submit" at bounding box center [734, 367] width 32 height 13
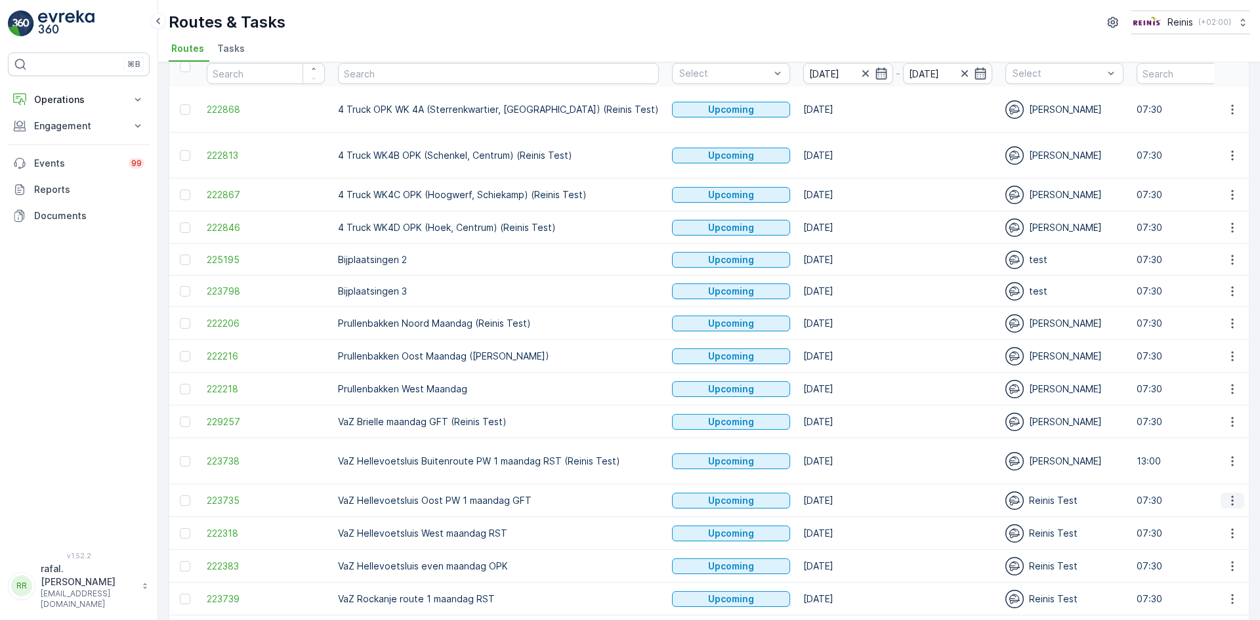
click at [1231, 494] on icon "button" at bounding box center [1232, 500] width 13 height 13
click at [1209, 580] on span "Change Assignee" at bounding box center [1201, 580] width 77 height 13
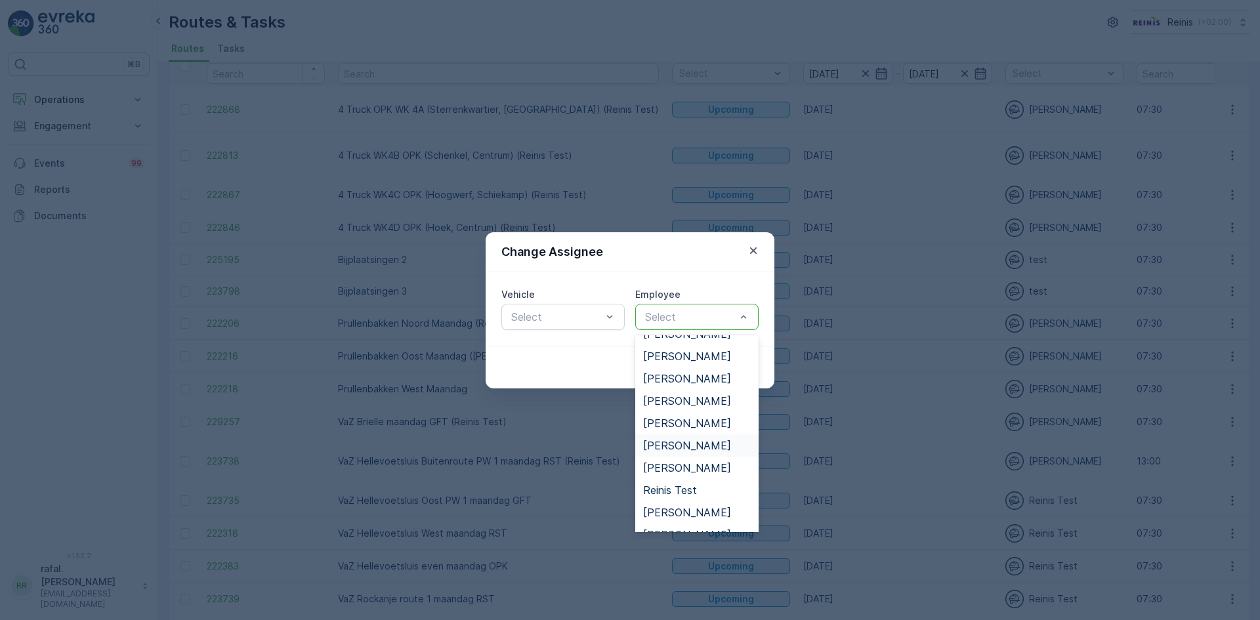
scroll to position [459, 0]
click at [723, 512] on span "Roland van Leeuwen" at bounding box center [687, 514] width 88 height 12
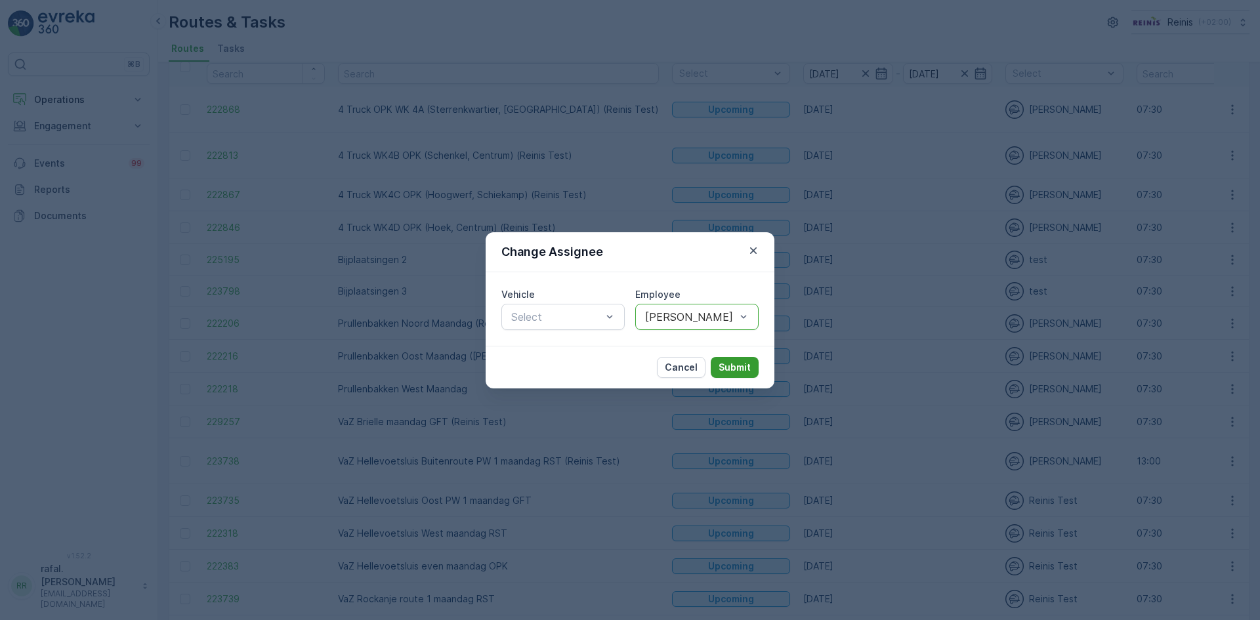
click at [724, 364] on p "Submit" at bounding box center [734, 367] width 32 height 13
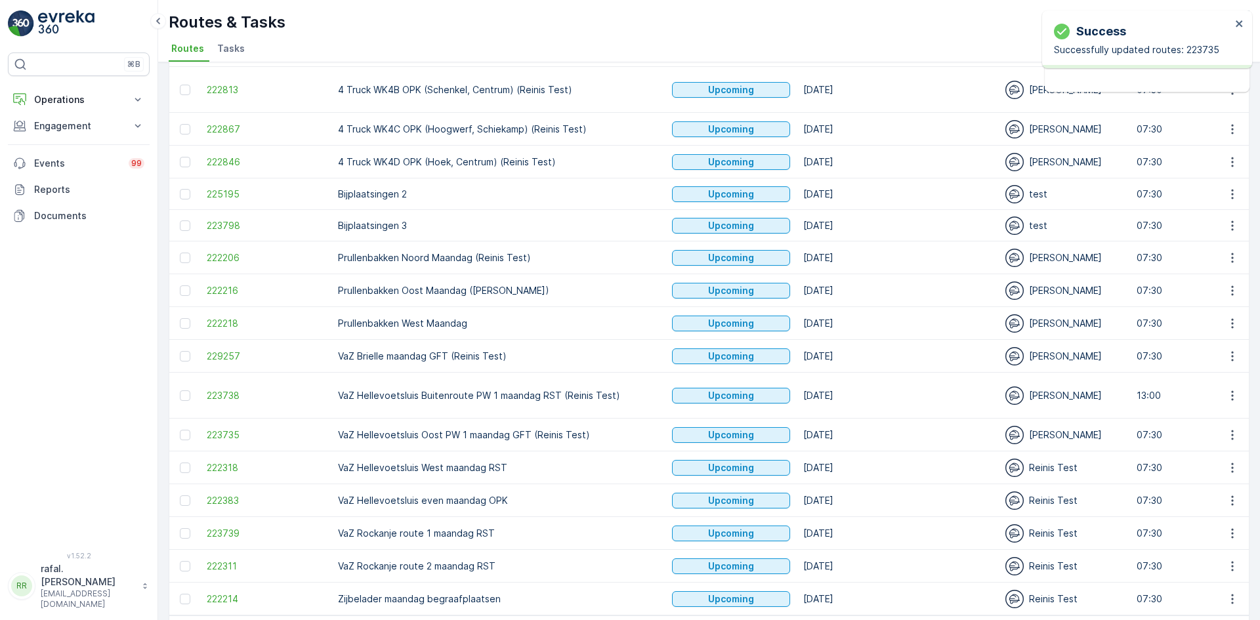
scroll to position [169, 0]
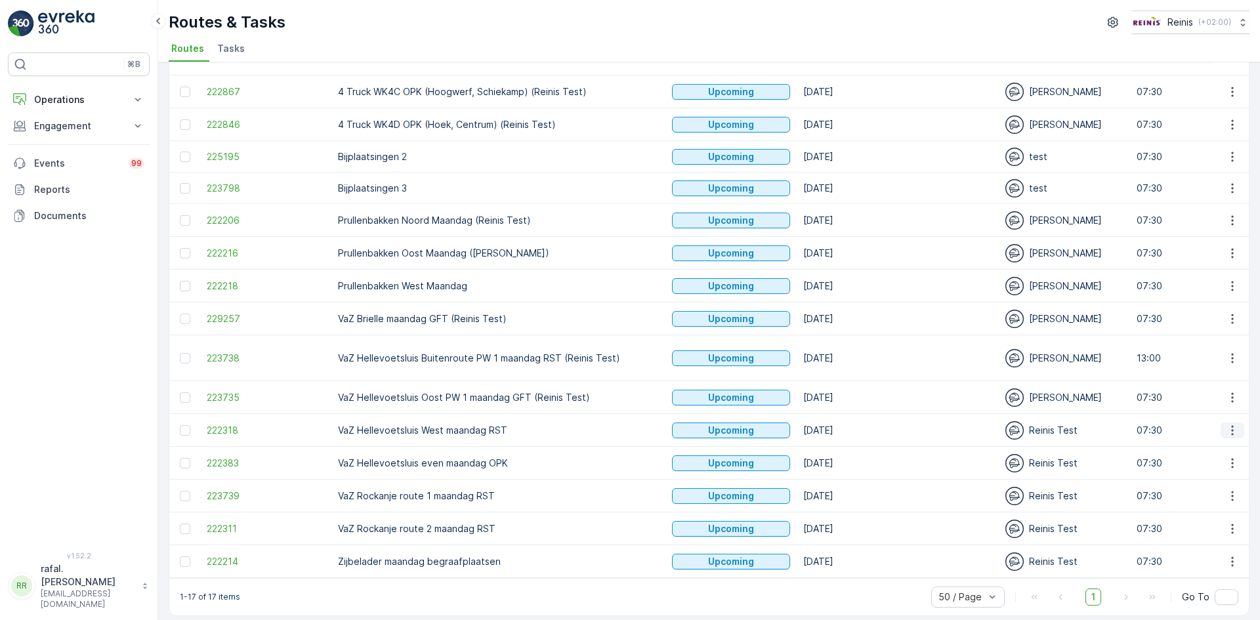
click at [1229, 424] on icon "button" at bounding box center [1232, 430] width 13 height 13
click at [1206, 510] on span "Change Assignee" at bounding box center [1201, 510] width 77 height 13
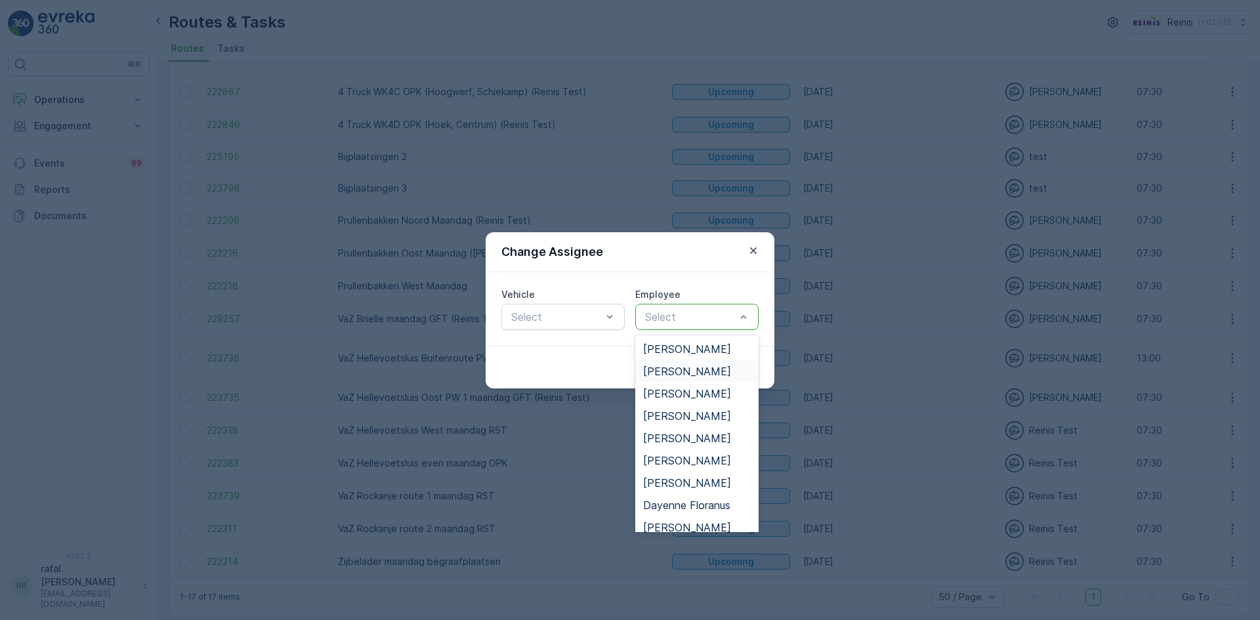
click at [701, 373] on span "[PERSON_NAME]" at bounding box center [687, 371] width 88 height 12
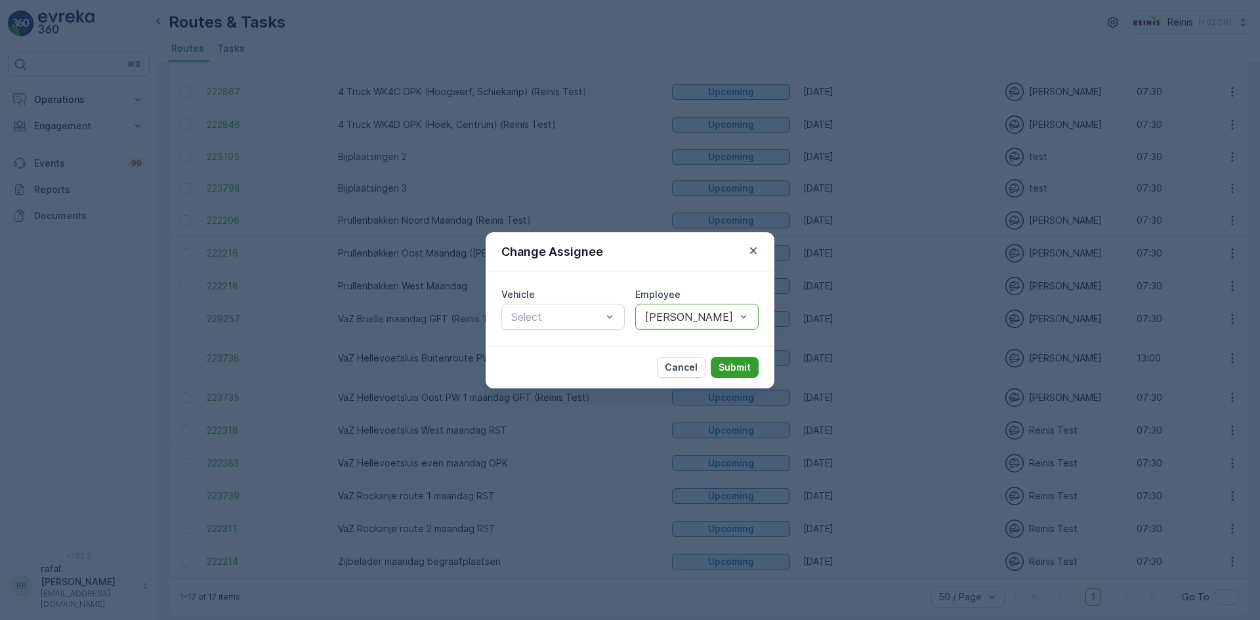
click at [743, 368] on p "Submit" at bounding box center [734, 367] width 32 height 13
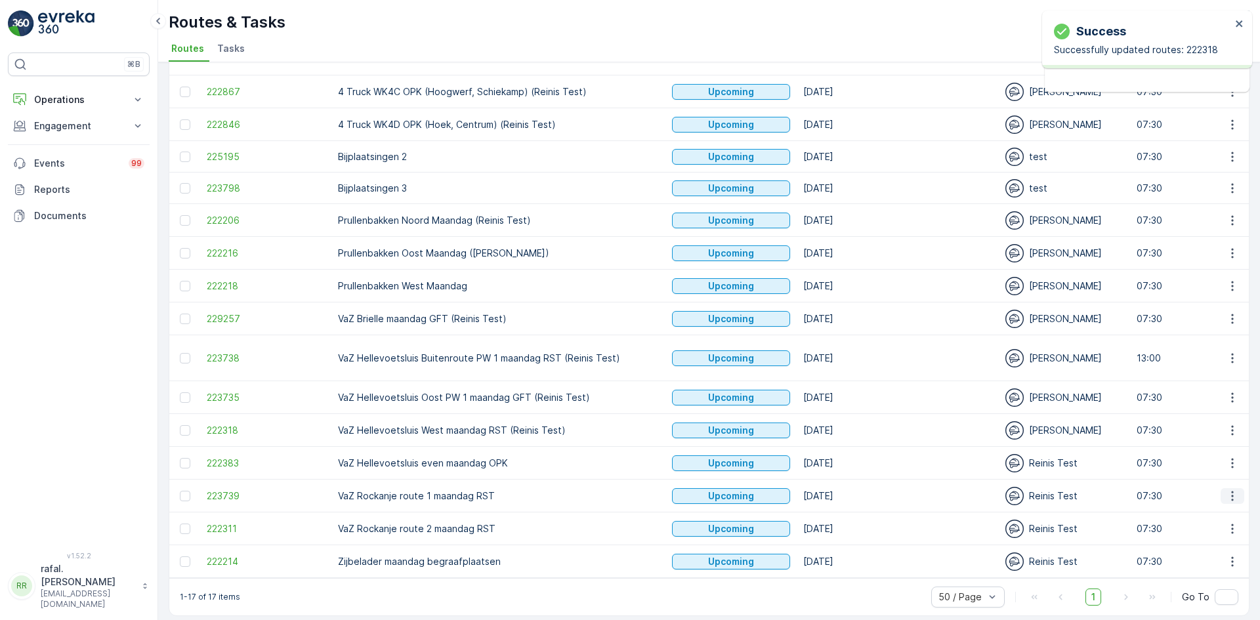
click at [1227, 489] on icon "button" at bounding box center [1232, 495] width 13 height 13
click at [1220, 578] on span "Change Assignee" at bounding box center [1201, 575] width 77 height 13
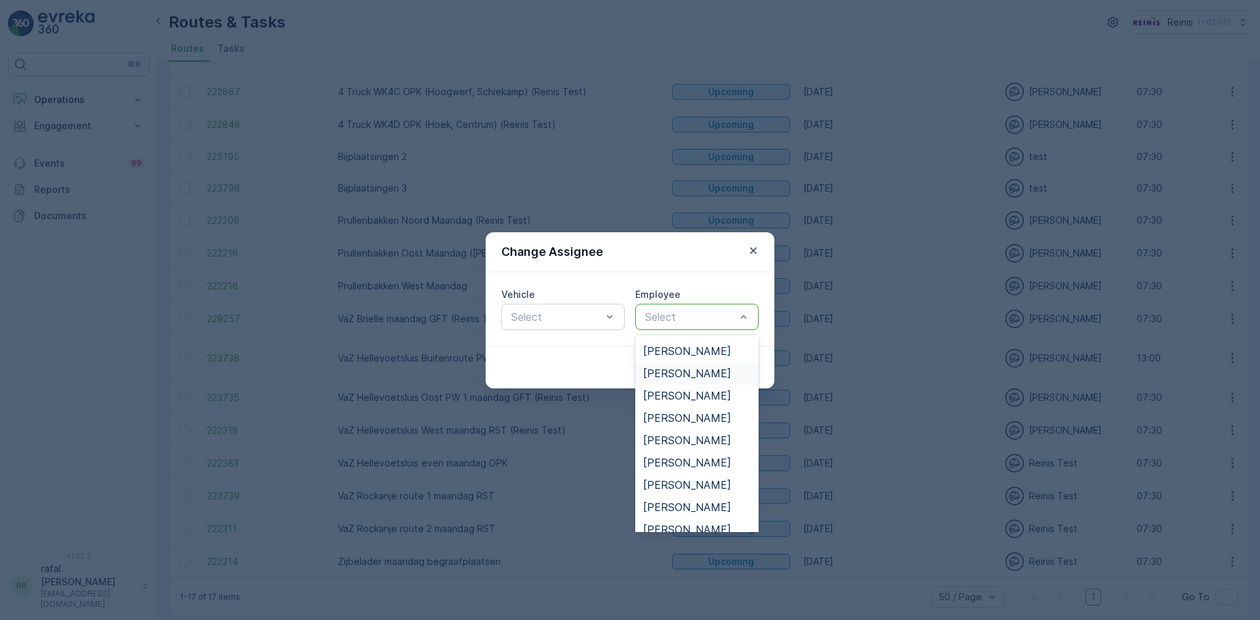
scroll to position [328, 0]
click at [679, 491] on span "[PERSON_NAME]" at bounding box center [687, 490] width 88 height 12
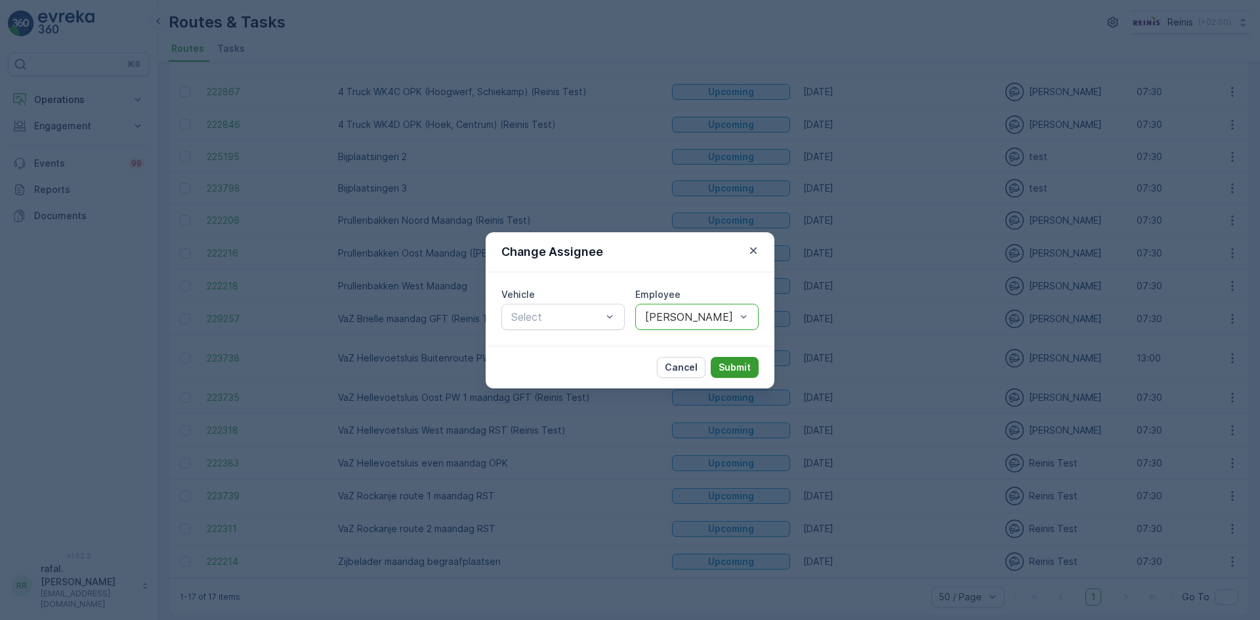
click at [727, 363] on p "Submit" at bounding box center [734, 367] width 32 height 13
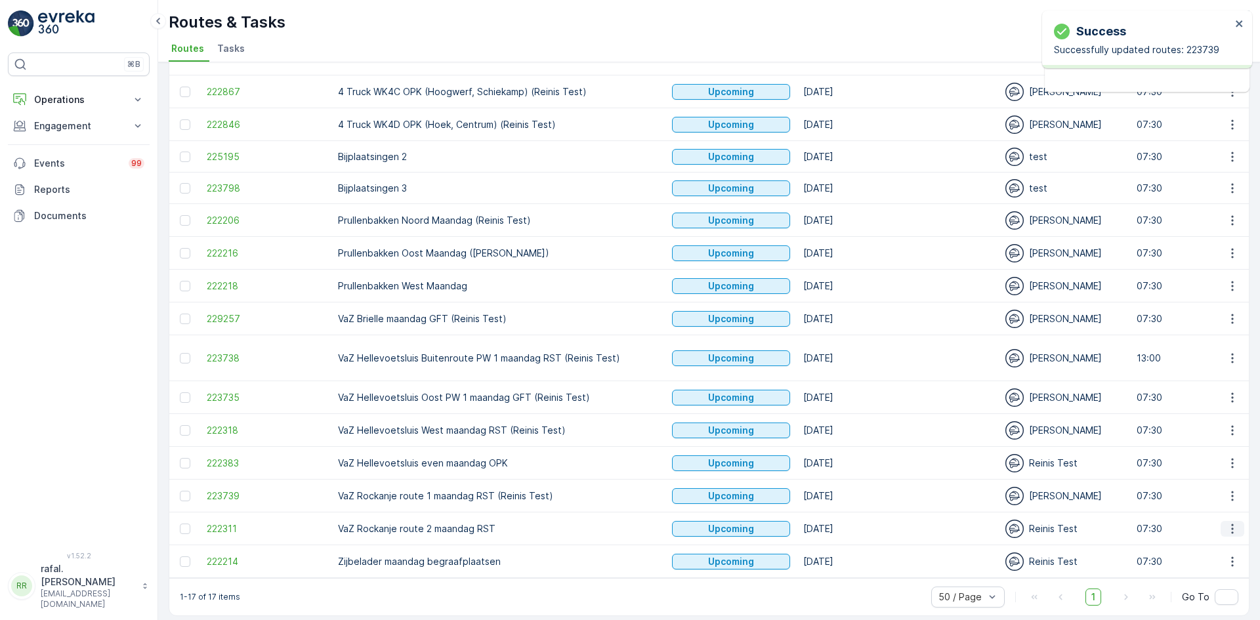
click at [1232, 522] on icon "button" at bounding box center [1232, 528] width 13 height 13
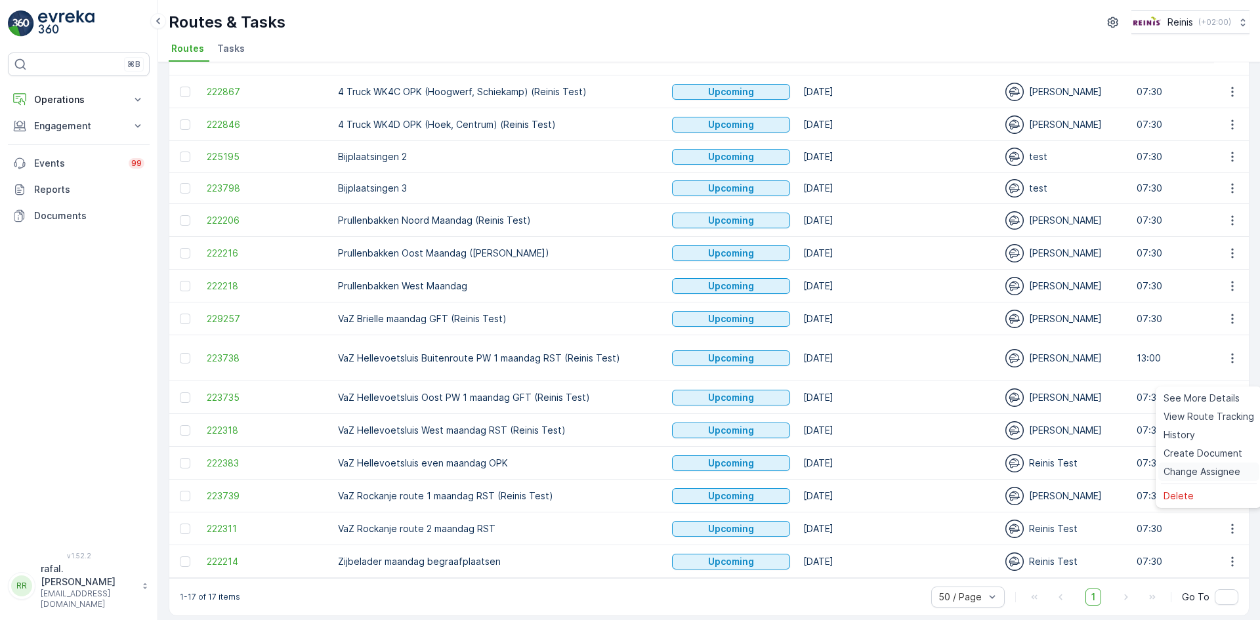
click at [1207, 472] on span "Change Assignee" at bounding box center [1201, 471] width 77 height 13
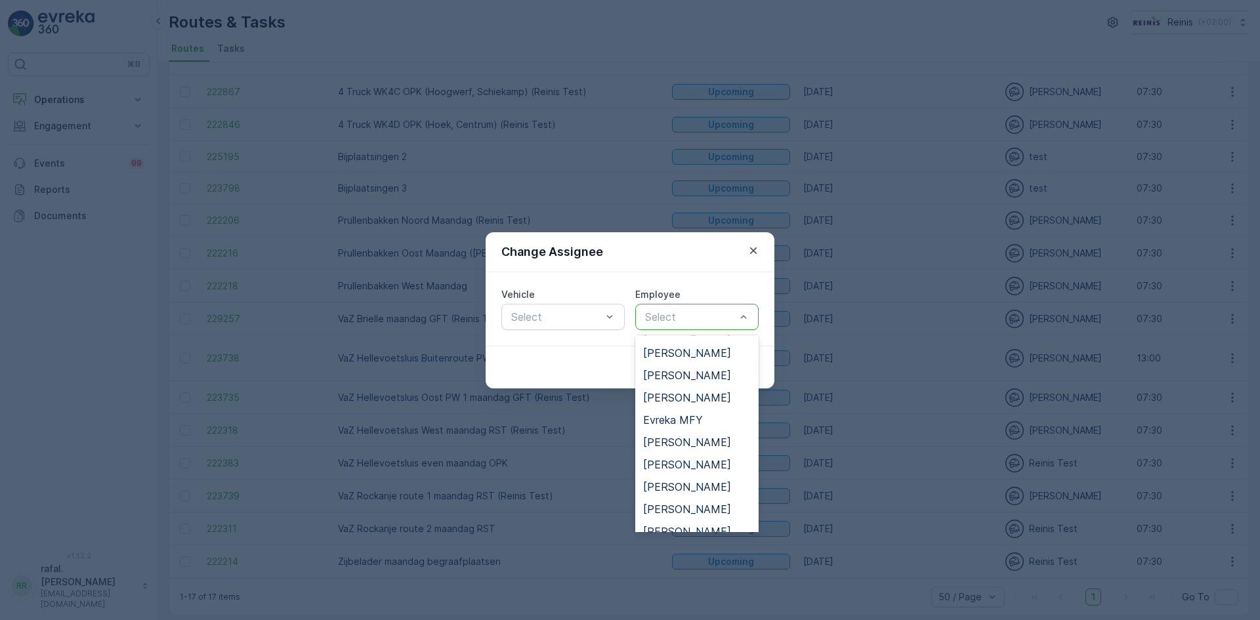
scroll to position [262, 0]
click at [699, 462] on span "Kimberly Wesdijk" at bounding box center [687, 466] width 88 height 12
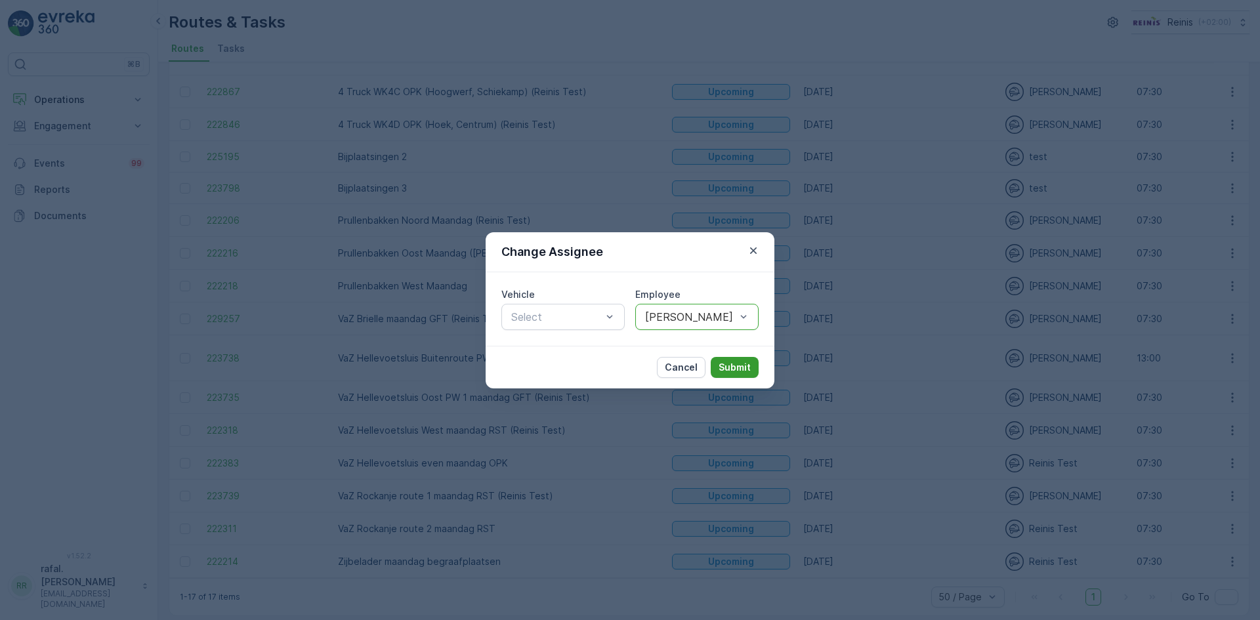
click at [737, 363] on p "Submit" at bounding box center [734, 367] width 32 height 13
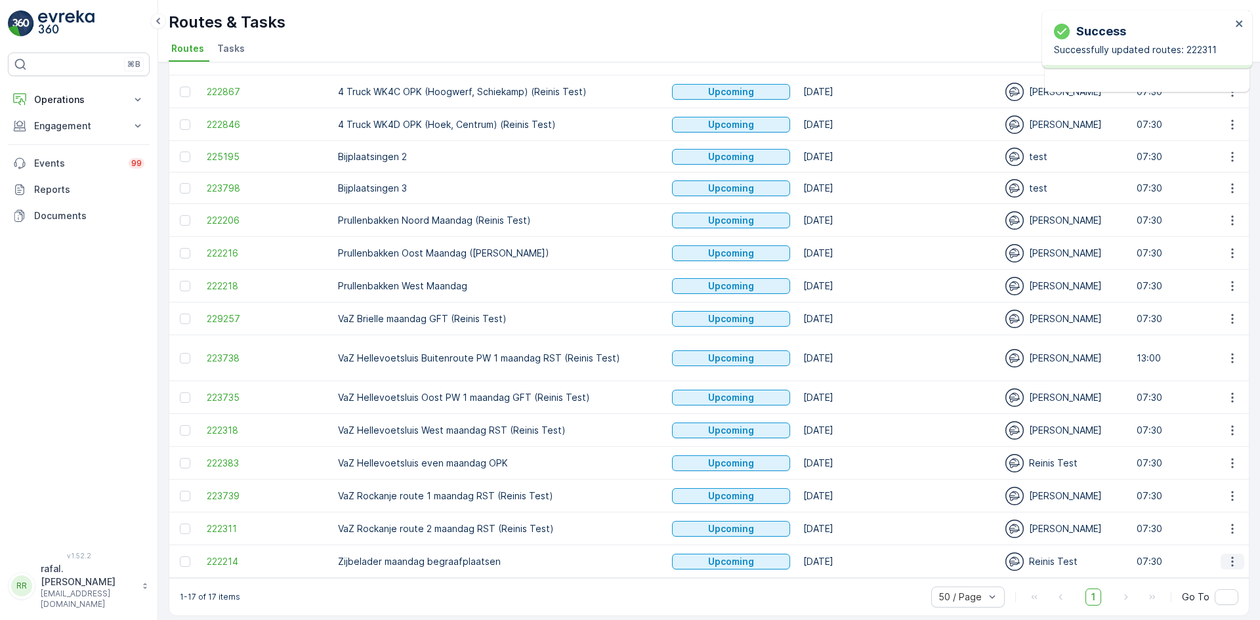
click at [1231, 556] on icon "button" at bounding box center [1232, 561] width 2 height 10
click at [1201, 500] on span "Change Assignee" at bounding box center [1201, 504] width 77 height 13
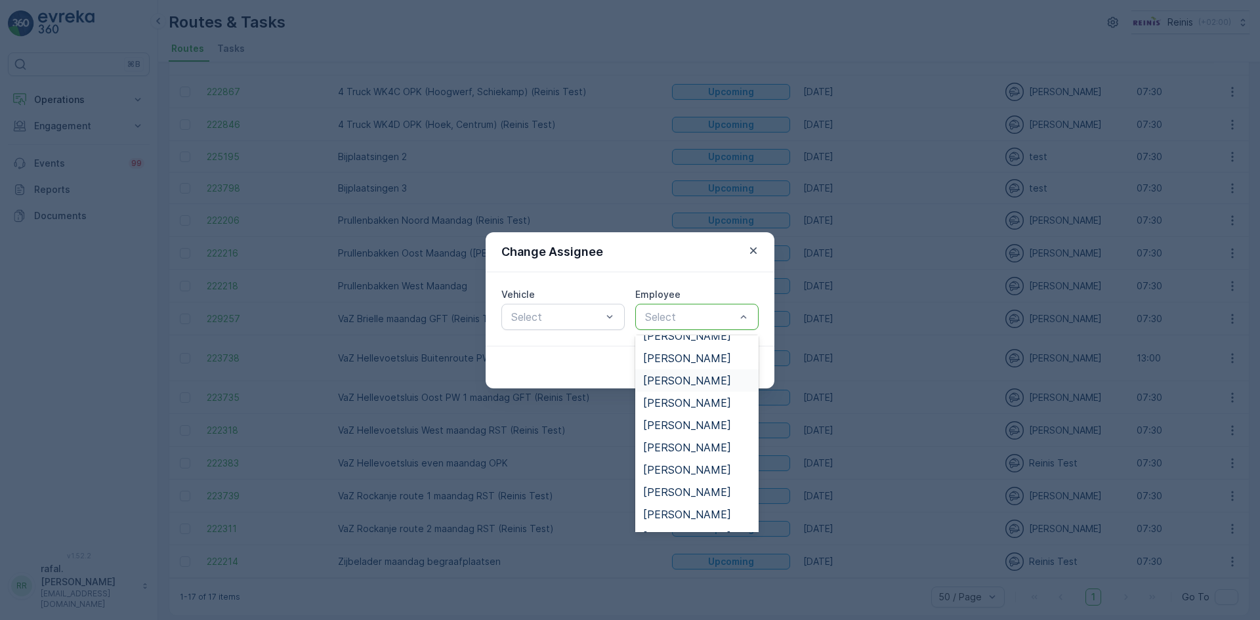
scroll to position [525, 0]
drag, startPoint x: 701, startPoint y: 472, endPoint x: 711, endPoint y: 450, distance: 23.8
click at [702, 472] on span "Mark Hermans" at bounding box center [687, 471] width 88 height 12
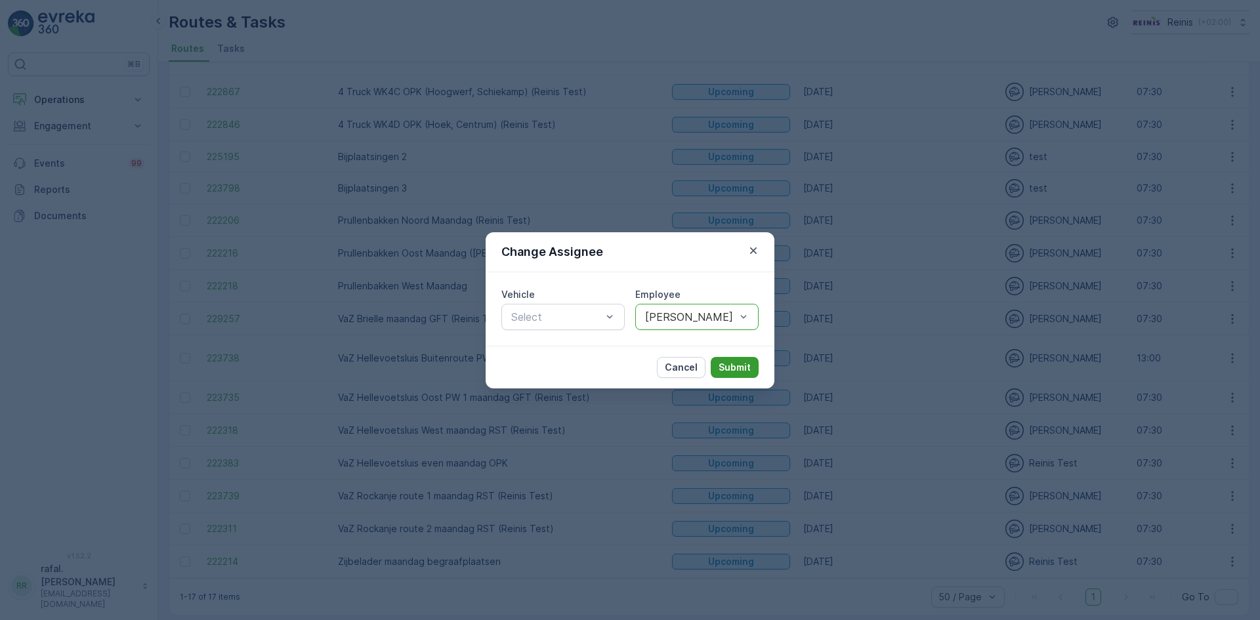
click at [745, 363] on p "Submit" at bounding box center [734, 367] width 32 height 13
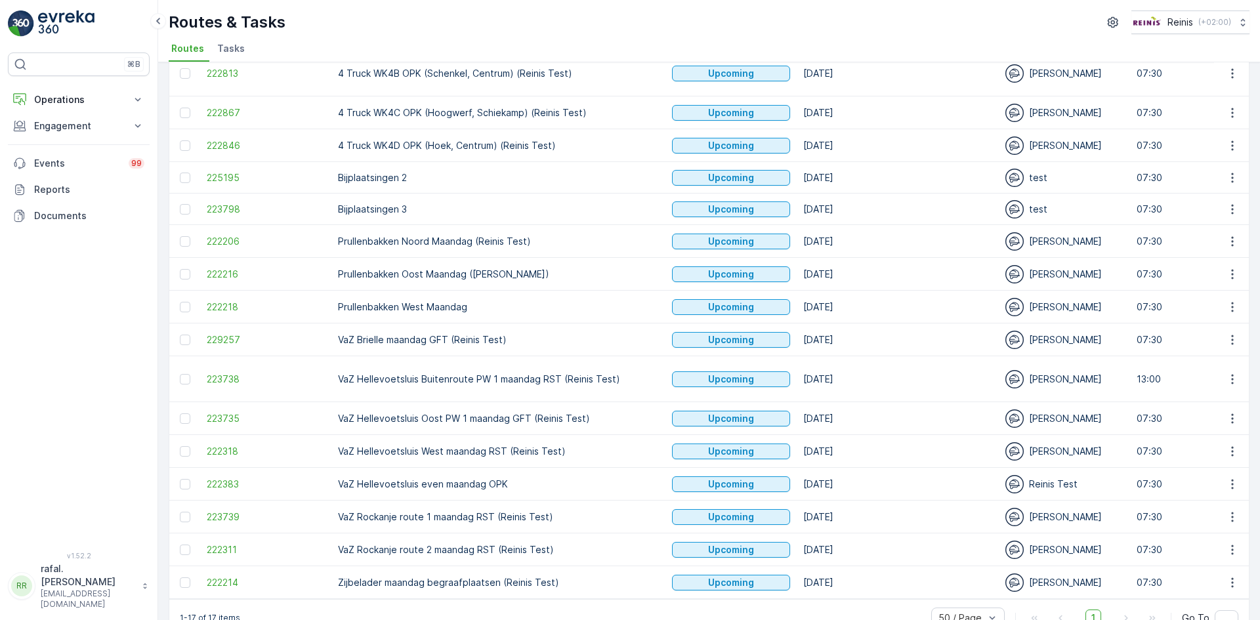
scroll to position [169, 0]
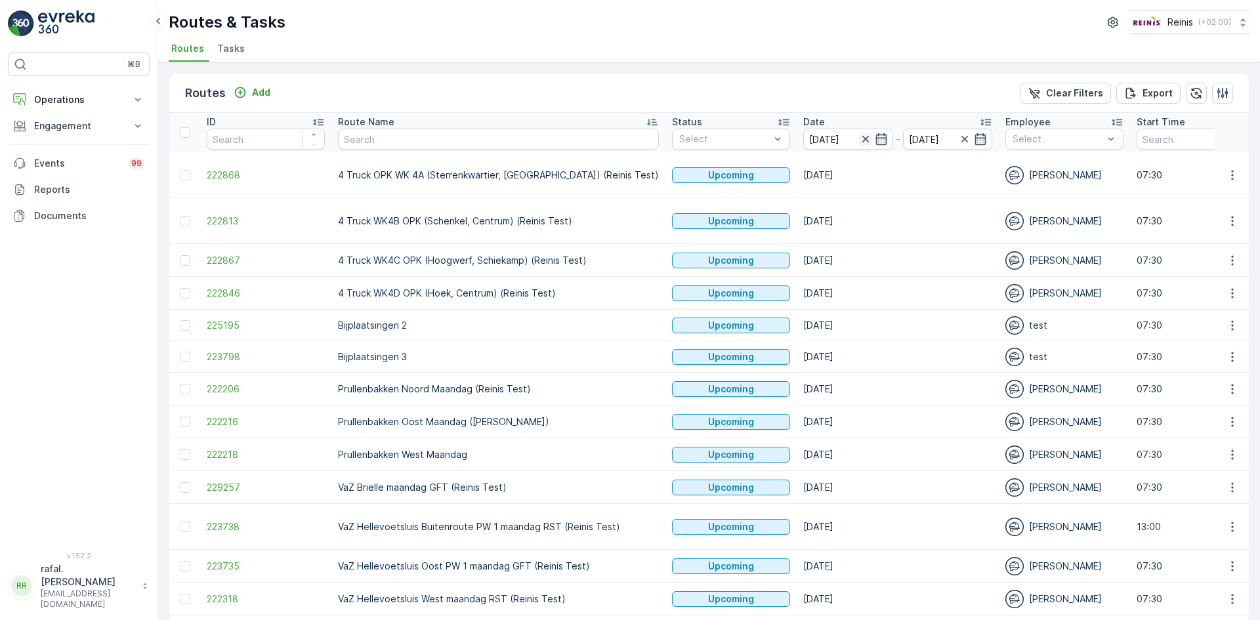
click at [859, 139] on icon "button" at bounding box center [865, 139] width 13 height 13
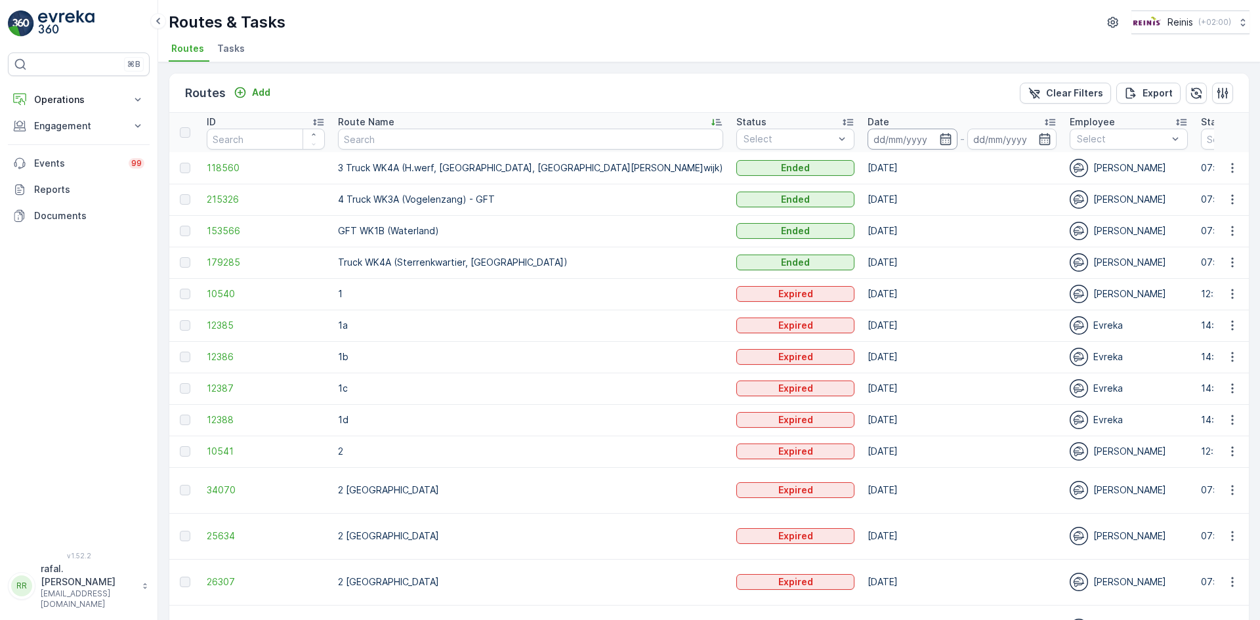
click at [867, 137] on input at bounding box center [912, 139] width 90 height 21
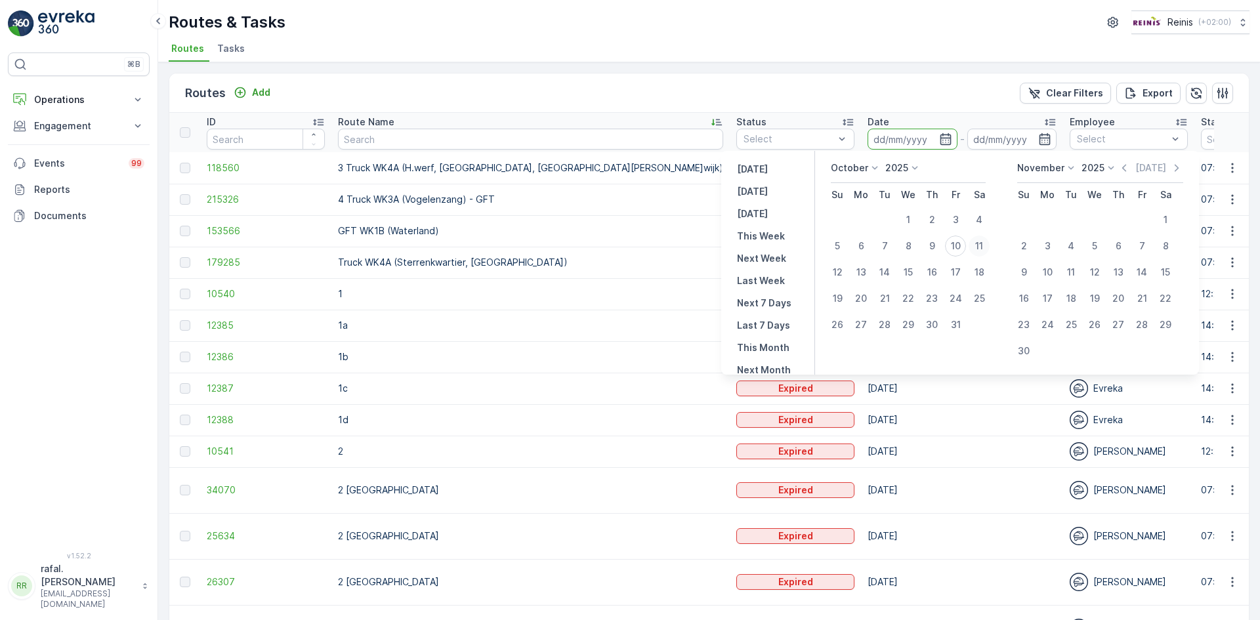
click at [983, 247] on div "11" at bounding box center [978, 246] width 21 height 21
type input "11.10.2025"
click at [983, 247] on div "11" at bounding box center [978, 246] width 21 height 21
type input "11.10.2025"
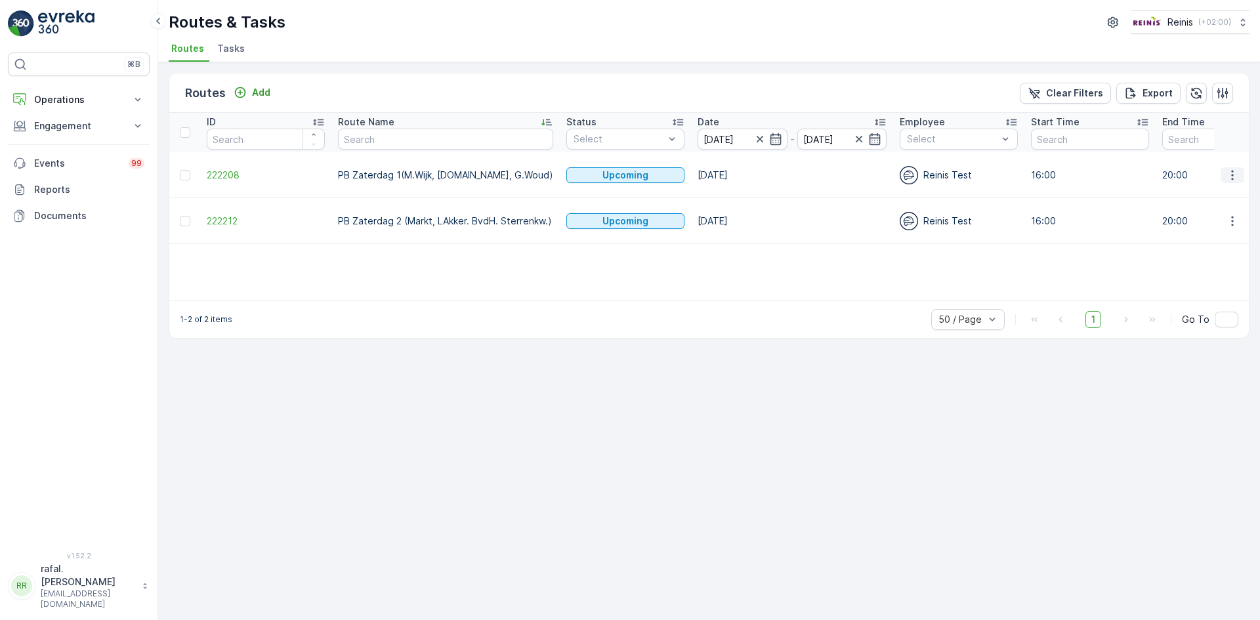
click at [1234, 169] on icon "button" at bounding box center [1232, 175] width 13 height 13
click at [1231, 263] on span "Change Assignee" at bounding box center [1201, 261] width 77 height 13
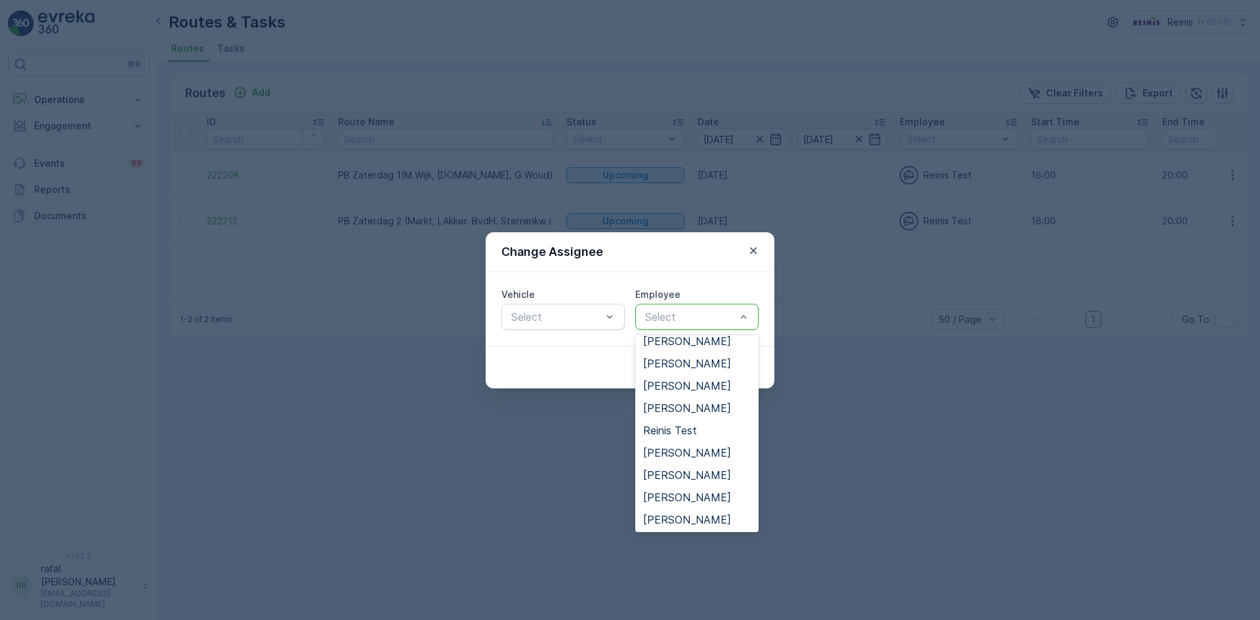
scroll to position [745, 0]
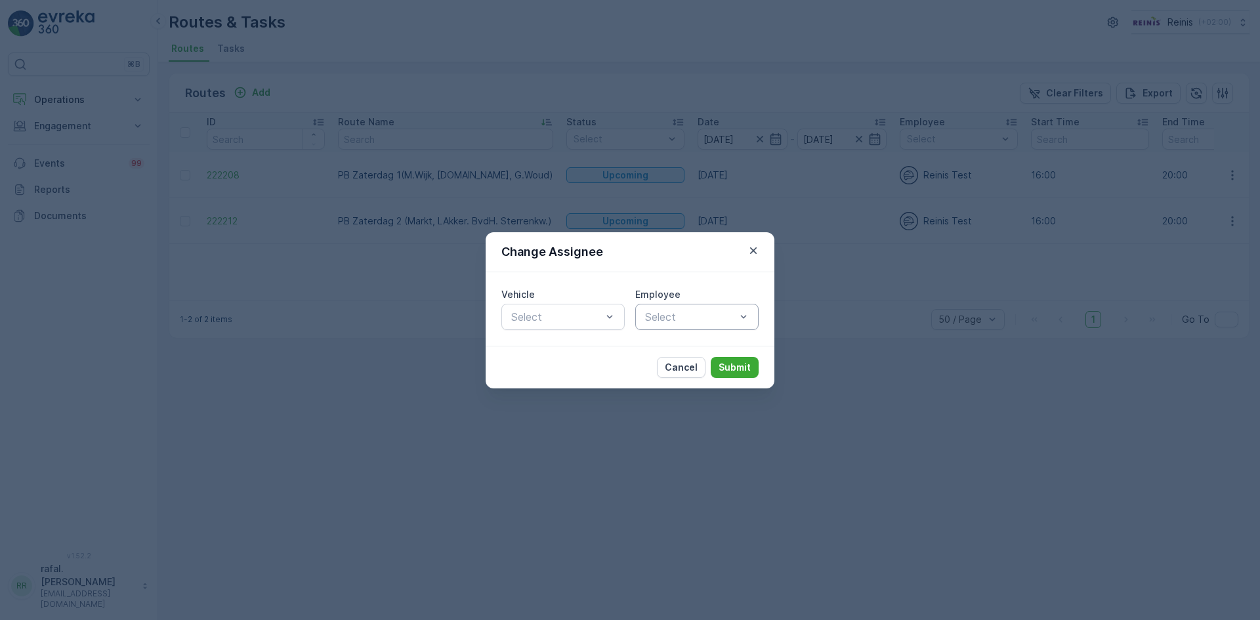
click at [503, 381] on div "Cancel Submit" at bounding box center [629, 367] width 289 height 43
click at [683, 369] on p "Cancel" at bounding box center [681, 367] width 33 height 13
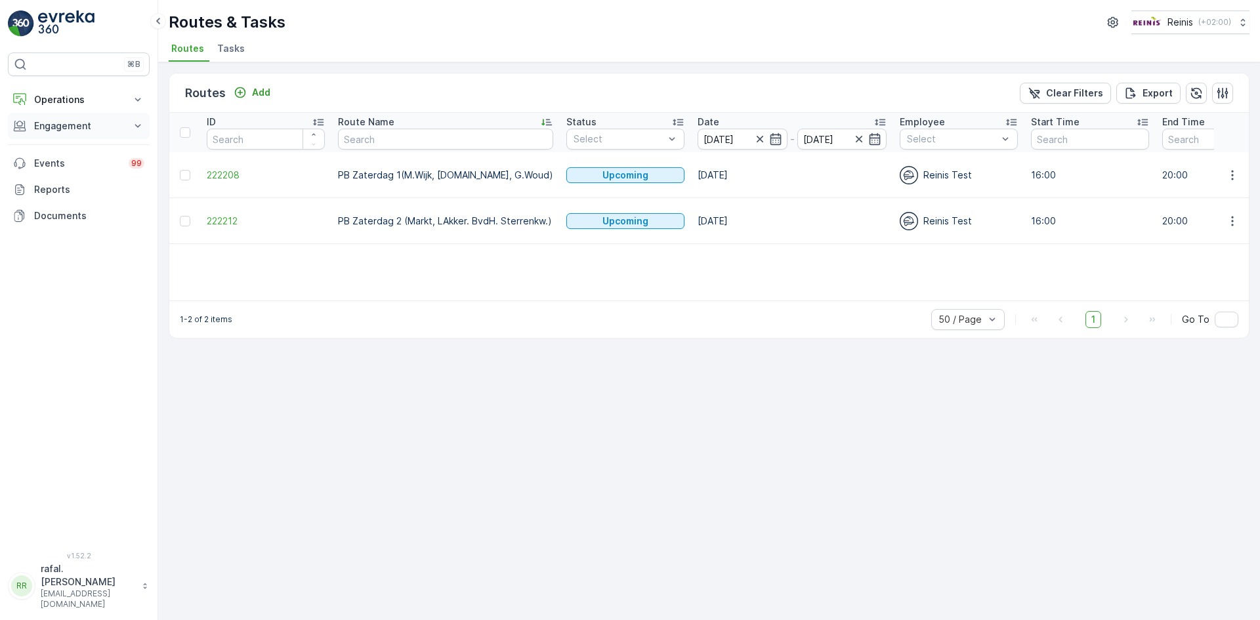
click at [140, 123] on icon at bounding box center [137, 125] width 13 height 13
click at [138, 98] on icon at bounding box center [137, 99] width 13 height 13
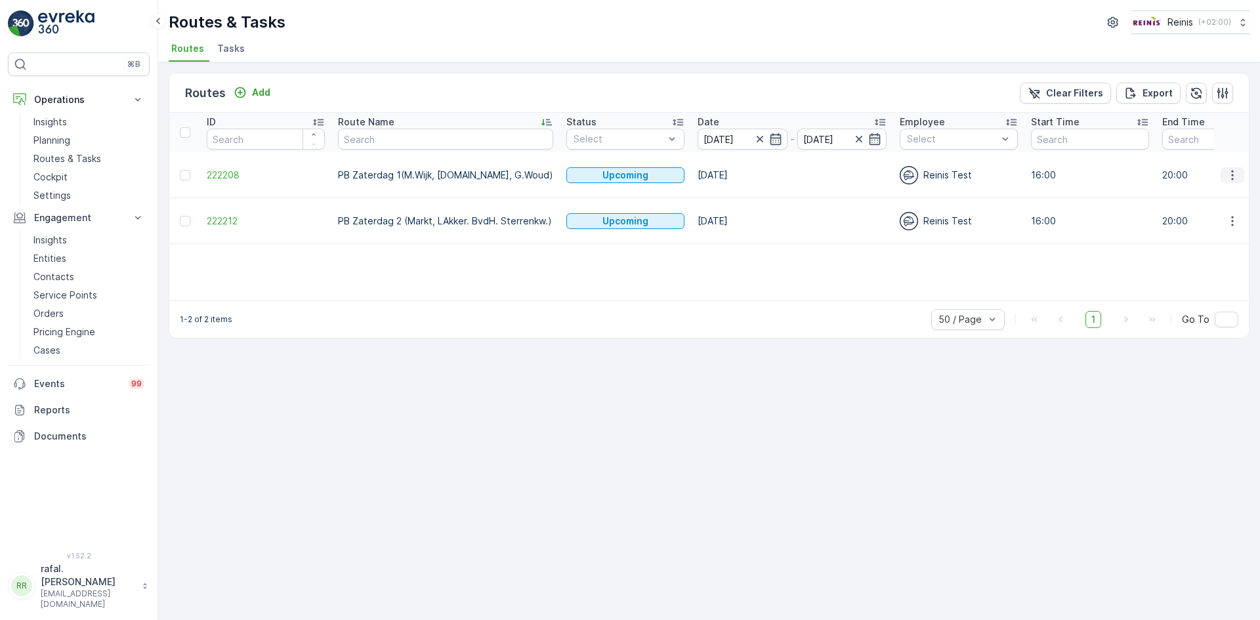
click at [1238, 169] on icon "button" at bounding box center [1232, 175] width 13 height 13
click at [1209, 260] on span "Change Assignee" at bounding box center [1201, 261] width 77 height 13
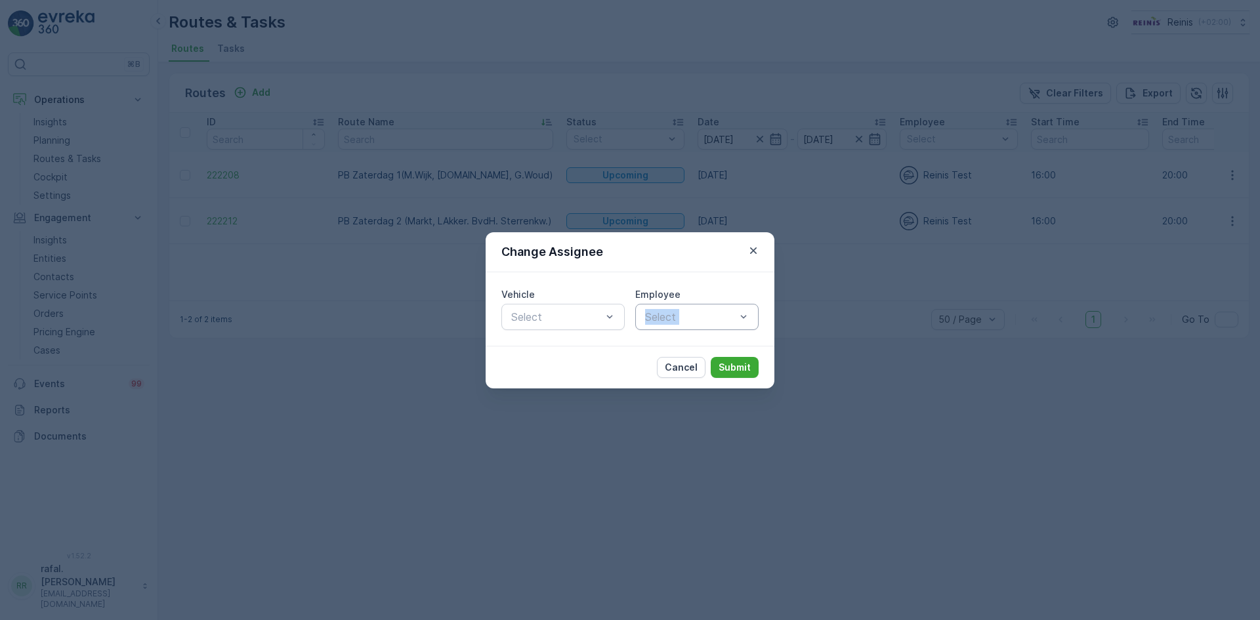
drag, startPoint x: 743, startPoint y: 300, endPoint x: 729, endPoint y: 311, distance: 17.3
click at [730, 310] on div "Employee Select" at bounding box center [696, 309] width 123 height 42
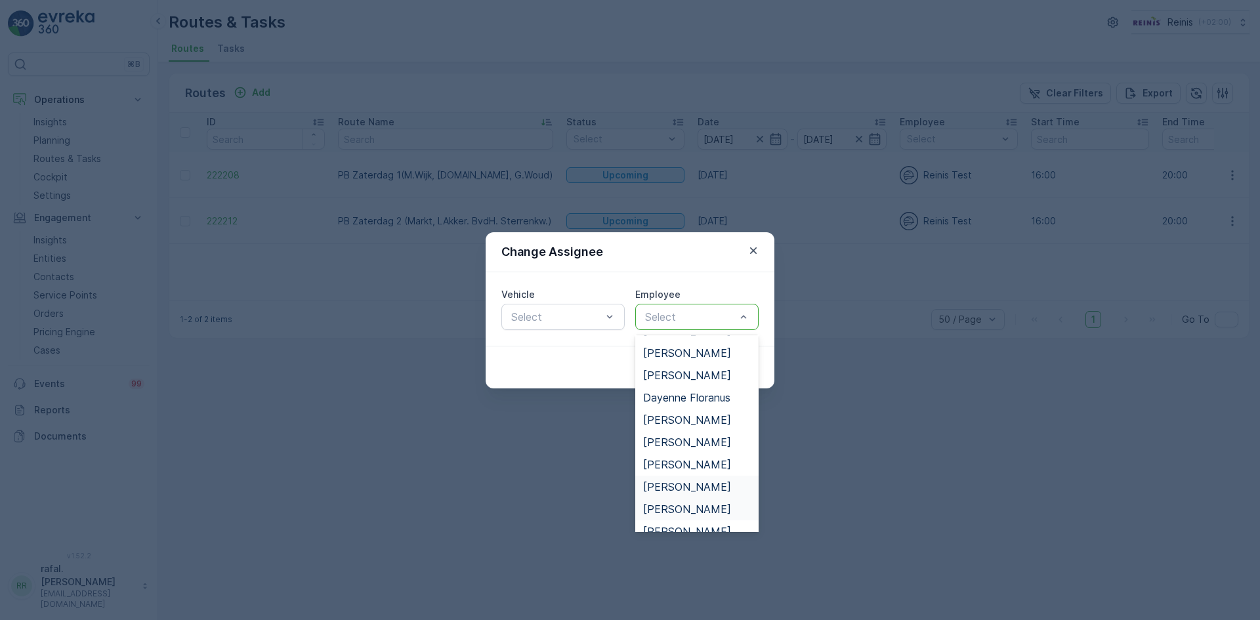
scroll to position [262, 0]
click at [696, 464] on span "[PERSON_NAME]" at bounding box center [687, 466] width 88 height 12
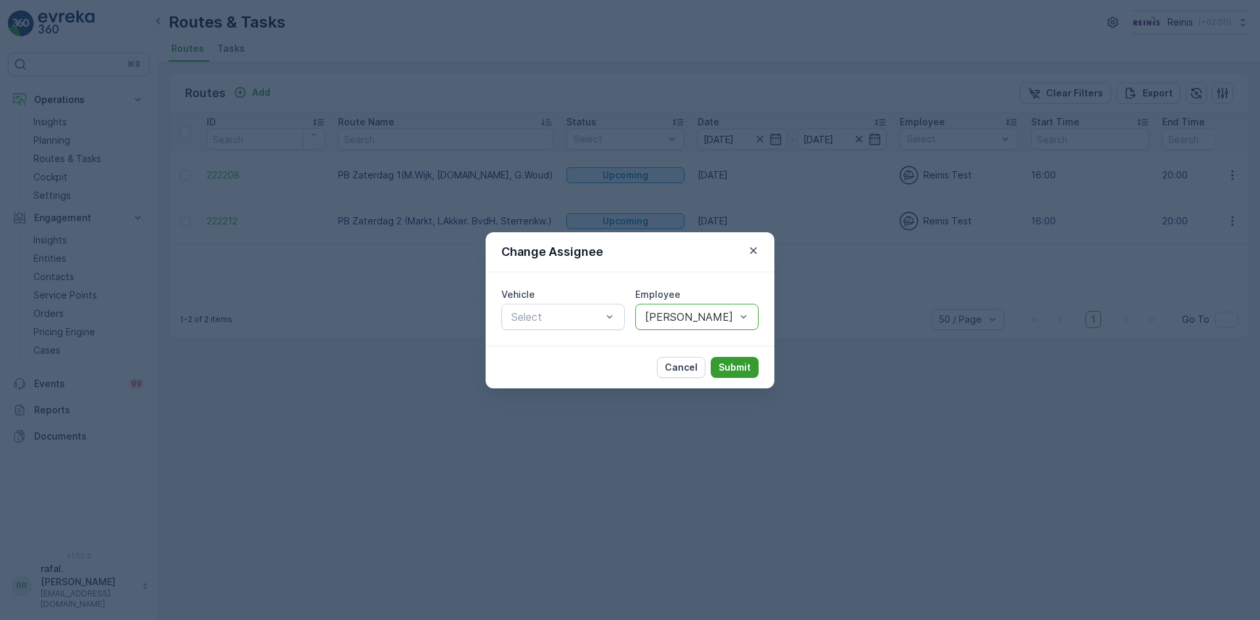
click at [738, 367] on p "Submit" at bounding box center [734, 367] width 32 height 13
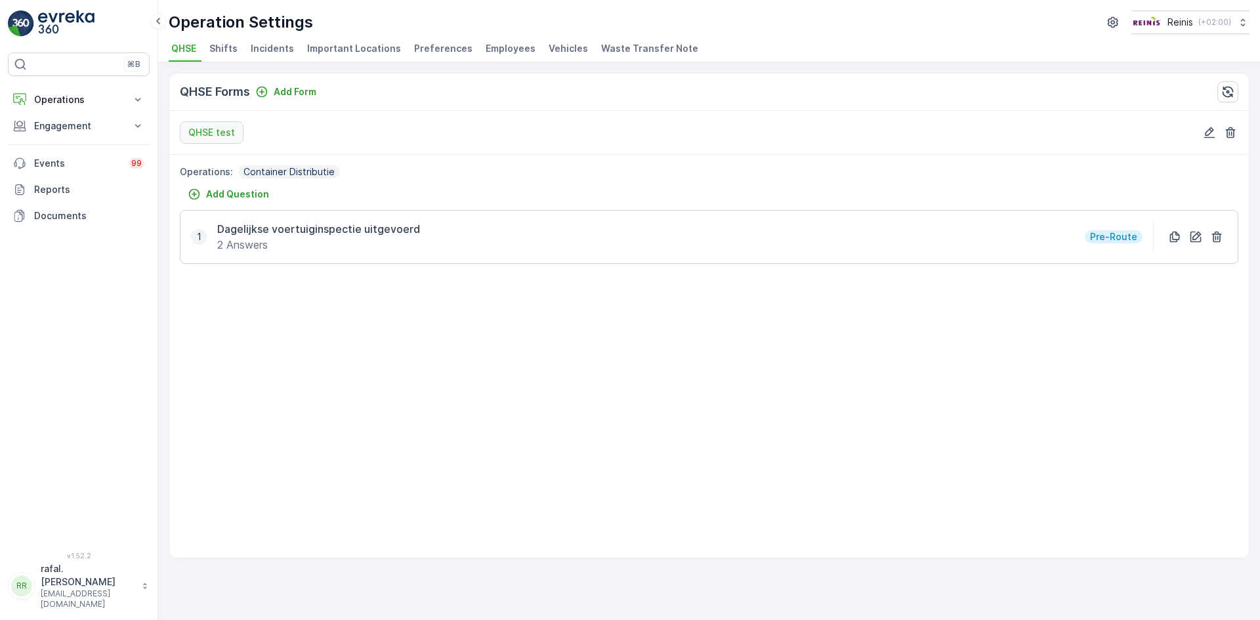
click at [492, 48] on span "Employees" at bounding box center [510, 48] width 50 height 13
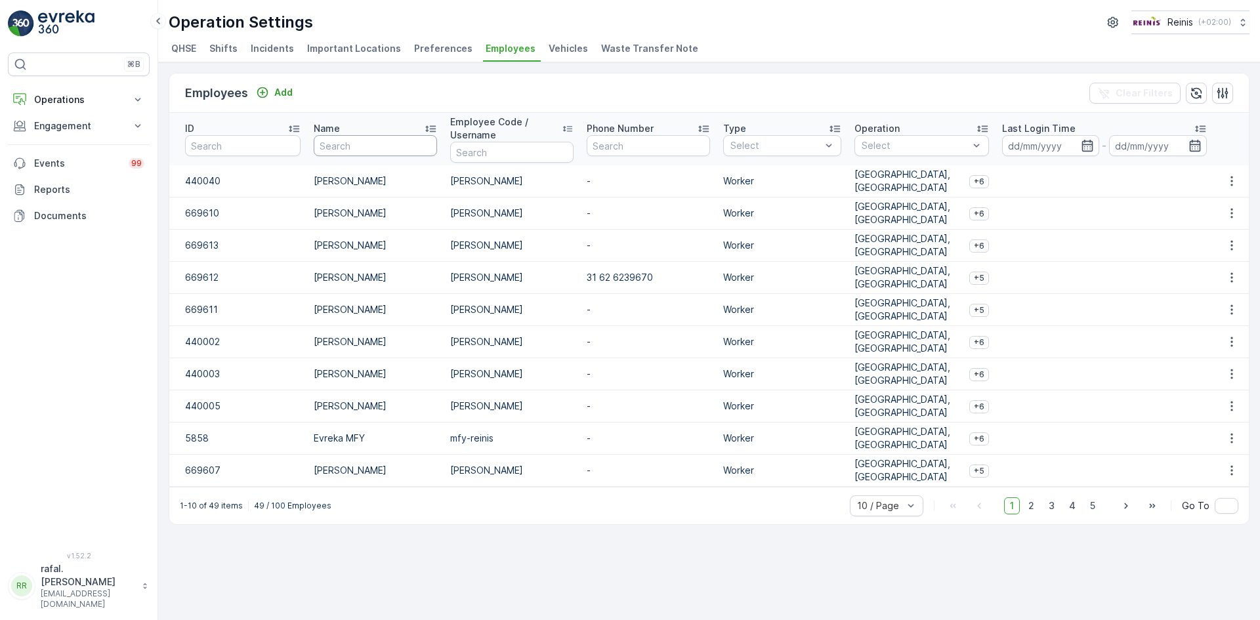
click at [363, 148] on input "text" at bounding box center [375, 145] width 123 height 21
type input "beek"
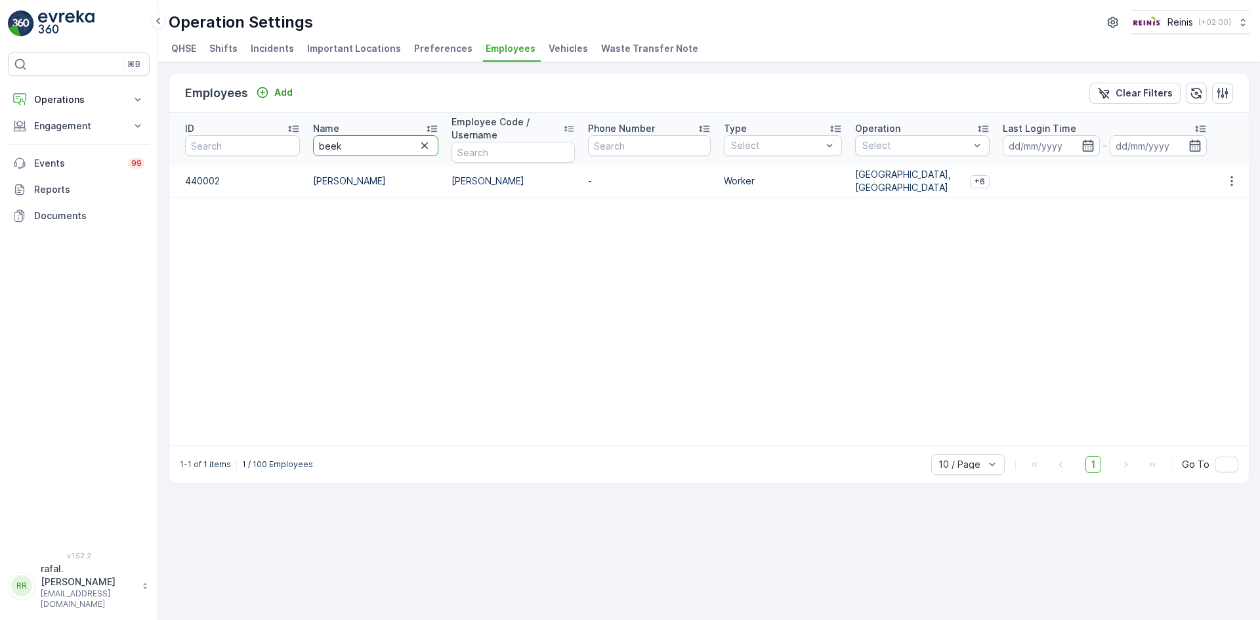
drag, startPoint x: 371, startPoint y: 138, endPoint x: 274, endPoint y: 147, distance: 96.9
click at [274, 147] on tr "ID Name beek Employee Code / Username Phone Number Type Select Operation Select…" at bounding box center [708, 139] width 1079 height 52
type input "[PERSON_NAME]"
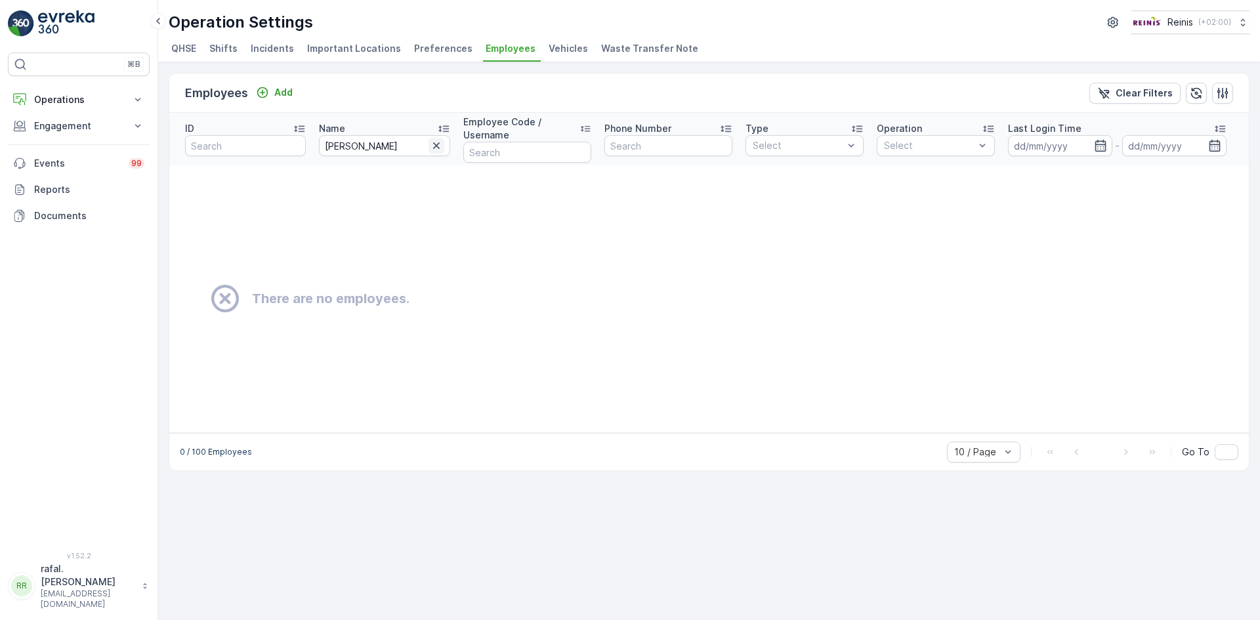
click at [437, 144] on icon "button" at bounding box center [436, 145] width 13 height 13
